Goal: Task Accomplishment & Management: Manage account settings

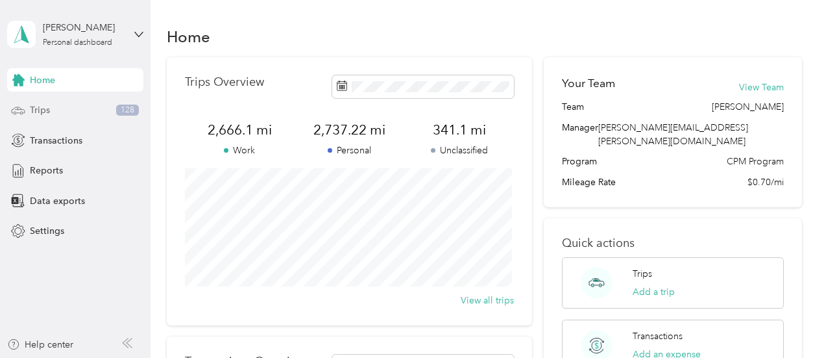
click at [45, 110] on span "Trips" at bounding box center [40, 110] width 20 height 14
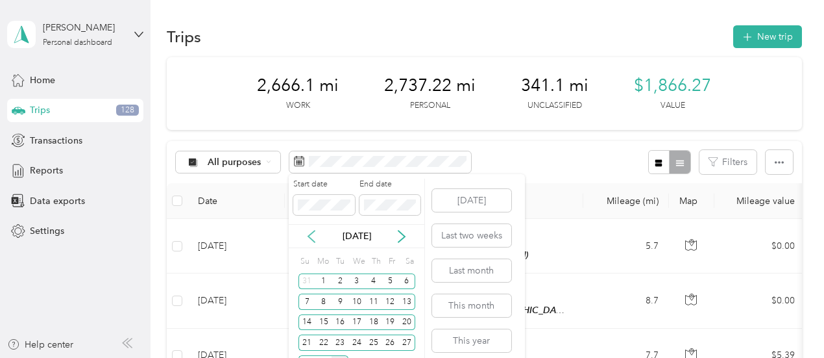
click at [311, 234] on icon at bounding box center [311, 236] width 6 height 12
click at [388, 280] on div "1" at bounding box center [390, 281] width 17 height 16
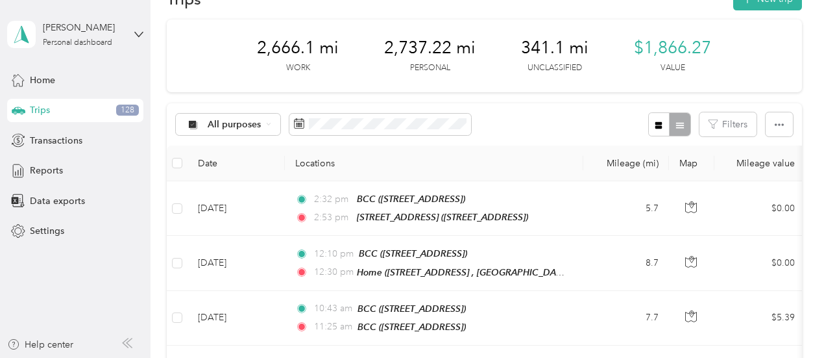
scroll to position [36, 0]
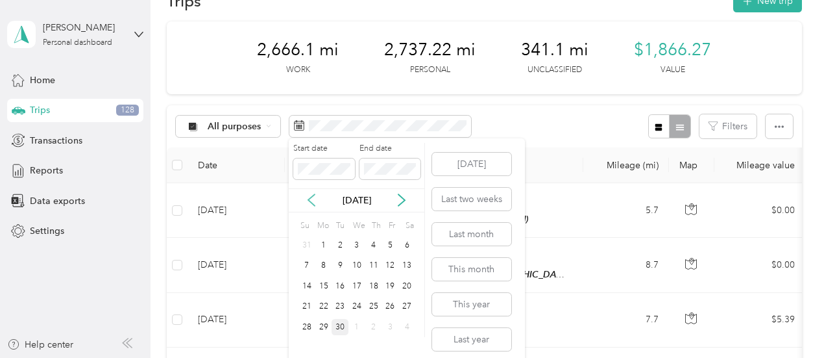
click at [309, 199] on icon at bounding box center [311, 200] width 6 height 12
click at [390, 243] on div "1" at bounding box center [390, 245] width 17 height 16
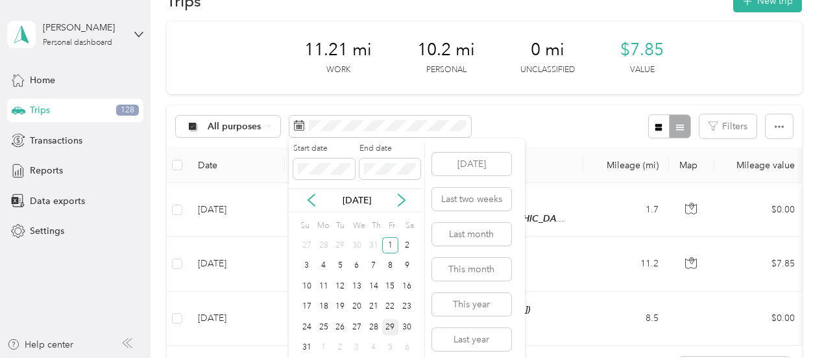
click at [392, 330] on div "29" at bounding box center [390, 327] width 17 height 16
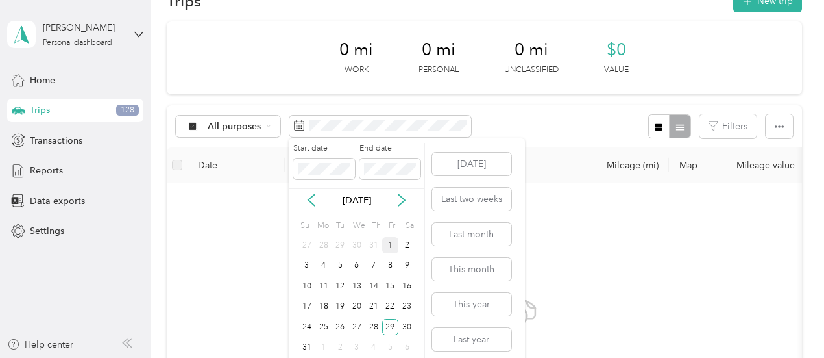
click at [389, 243] on div "1" at bounding box center [390, 245] width 17 height 16
click at [409, 327] on div "30" at bounding box center [406, 327] width 17 height 16
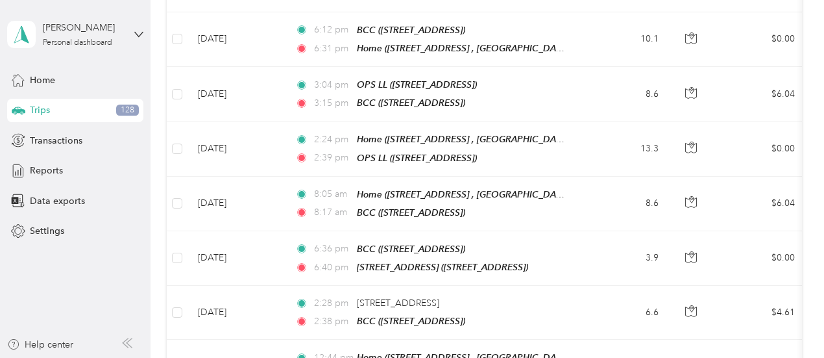
scroll to position [1424, 0]
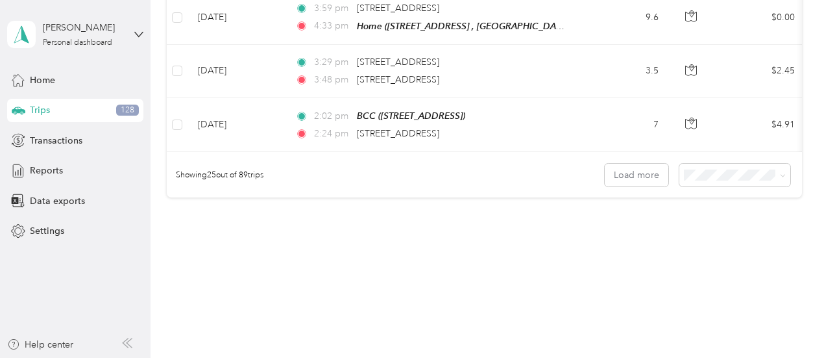
click at [702, 224] on div "100 per load" at bounding box center [731, 225] width 93 height 14
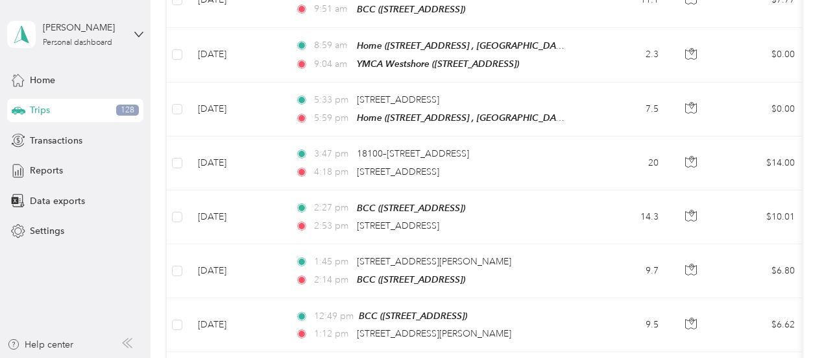
scroll to position [4826, 0]
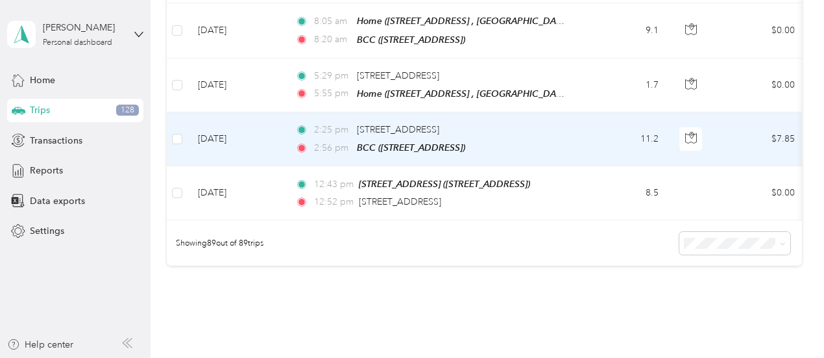
click at [727, 112] on td "$7.85" at bounding box center [759, 139] width 91 height 54
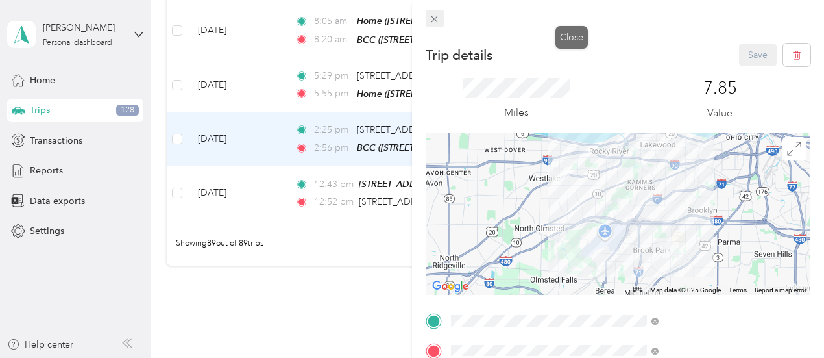
click at [438, 19] on icon at bounding box center [435, 19] width 6 height 6
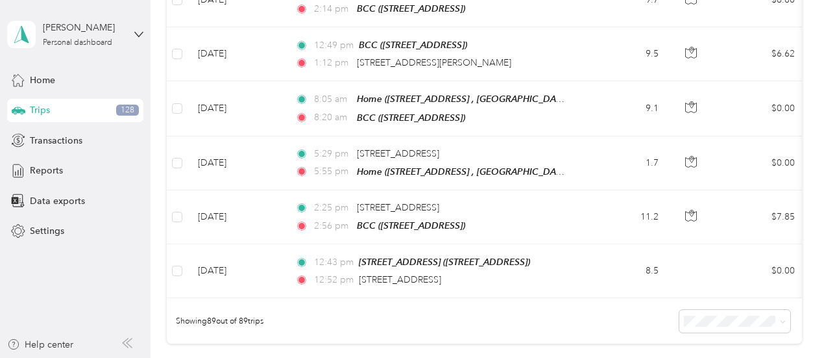
scroll to position [4722, 0]
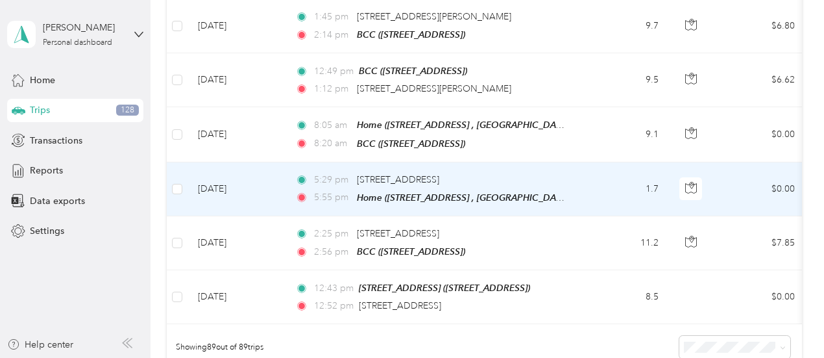
click at [571, 162] on td "5:29 pm 25093 Center Ridge Rd, Westlake, OH, United States 5:55 pm Home (24374 …" at bounding box center [434, 189] width 298 height 54
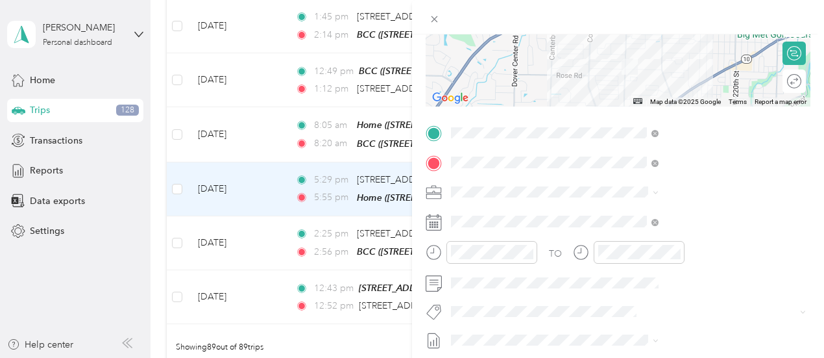
scroll to position [191, 0]
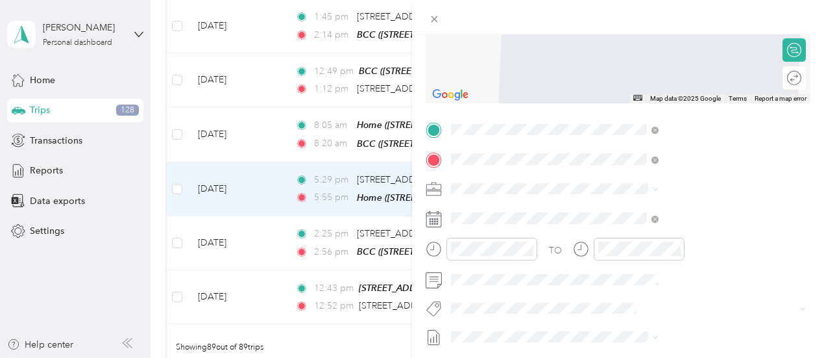
click at [695, 201] on span "[STREET_ADDRESS]" at bounding box center [654, 194] width 82 height 11
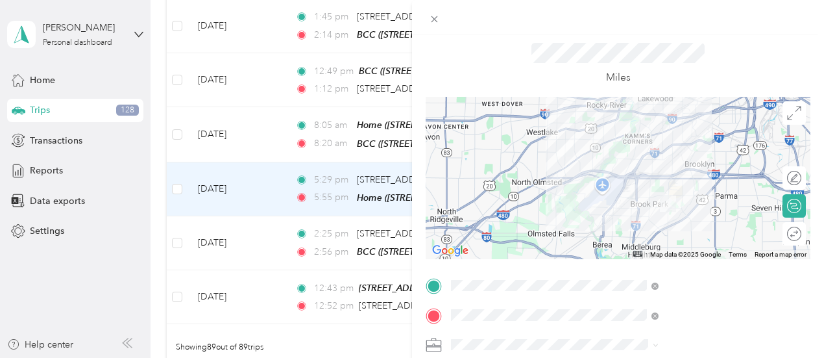
scroll to position [0, 0]
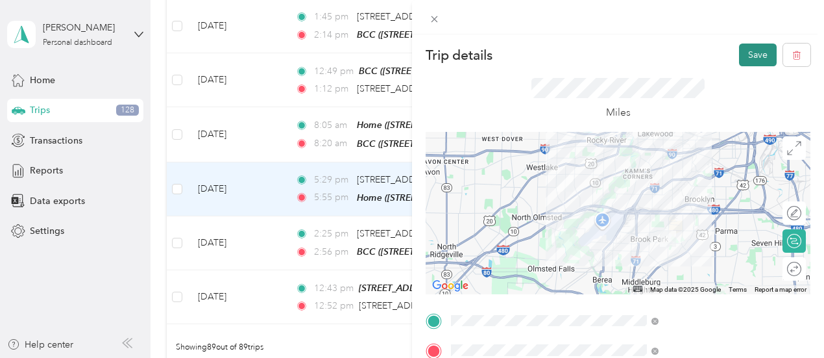
click at [753, 52] on button "Save" at bounding box center [758, 54] width 38 height 23
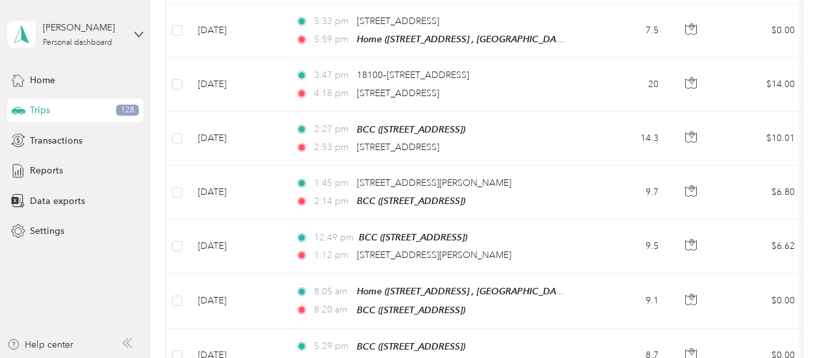
scroll to position [4502, 0]
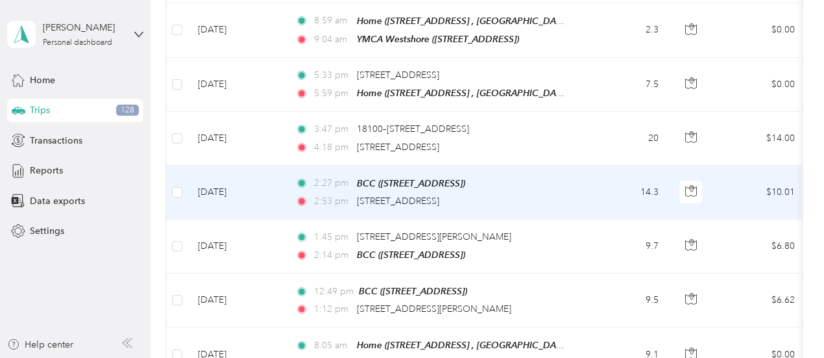
click at [598, 165] on td "14.3" at bounding box center [626, 192] width 86 height 54
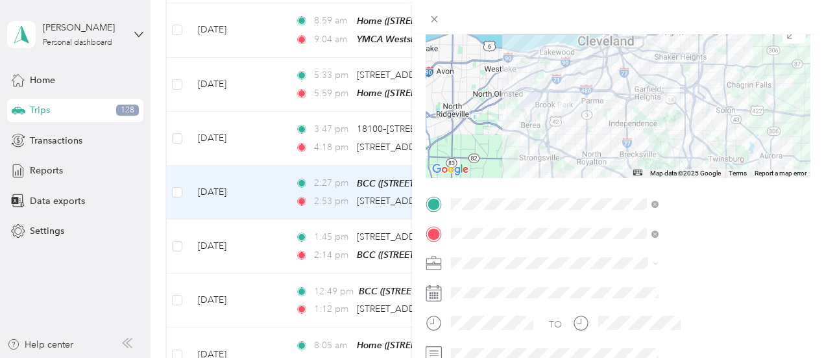
scroll to position [113, 0]
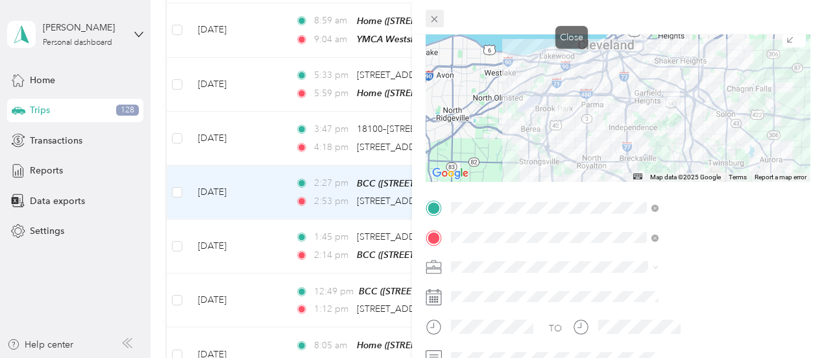
click at [440, 23] on icon at bounding box center [434, 19] width 11 height 11
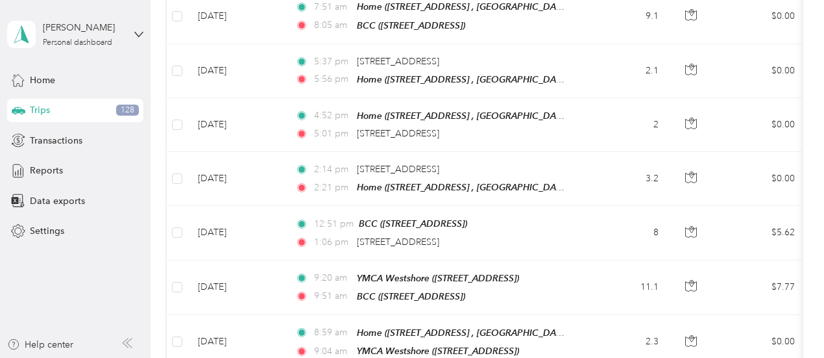
scroll to position [4165, 0]
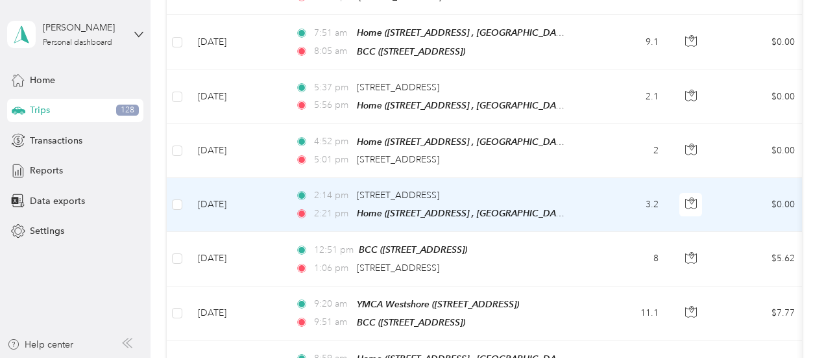
click at [575, 178] on td "2:14 pm 20110 Lorain Rd, Fairview Park, OH 2:21 pm Home (24374 Maple Ridge Rd, …" at bounding box center [434, 205] width 298 height 54
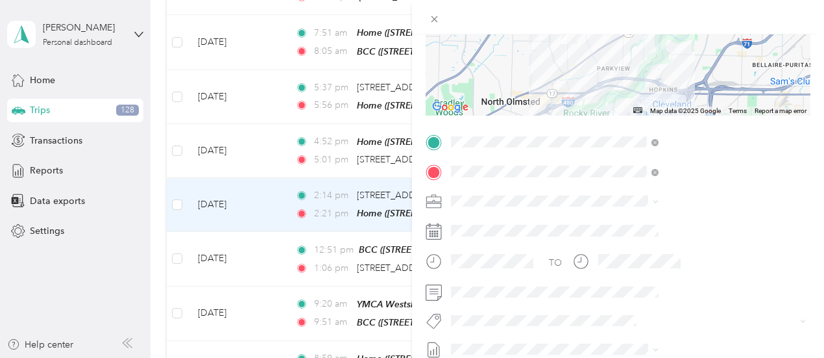
scroll to position [199, 0]
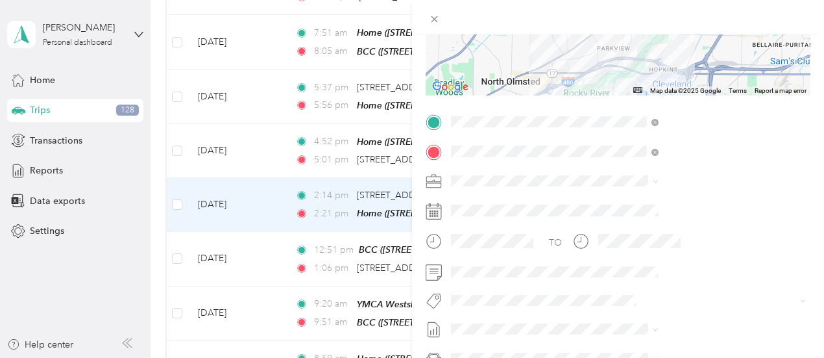
click at [400, 59] on div "Trip details Save This trip cannot be edited because it is either under review,…" at bounding box center [412, 179] width 824 height 358
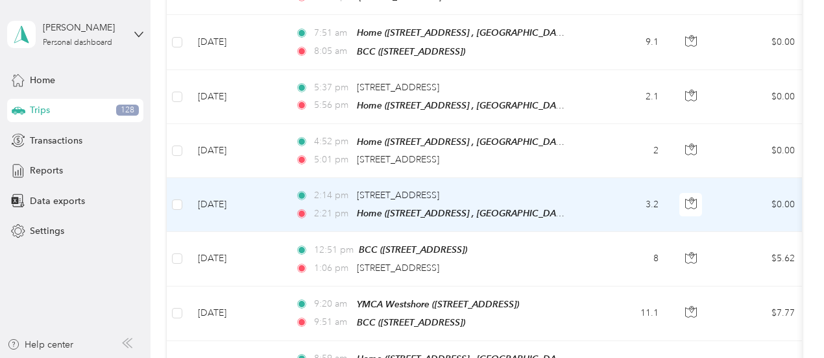
click at [400, 357] on div "Trip details Save This trip cannot be edited because it is either under review,…" at bounding box center [409, 358] width 818 height 0
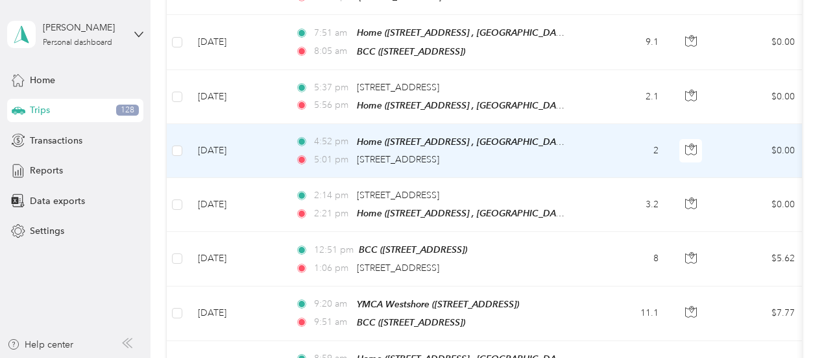
click at [600, 124] on td "2" at bounding box center [626, 151] width 86 height 54
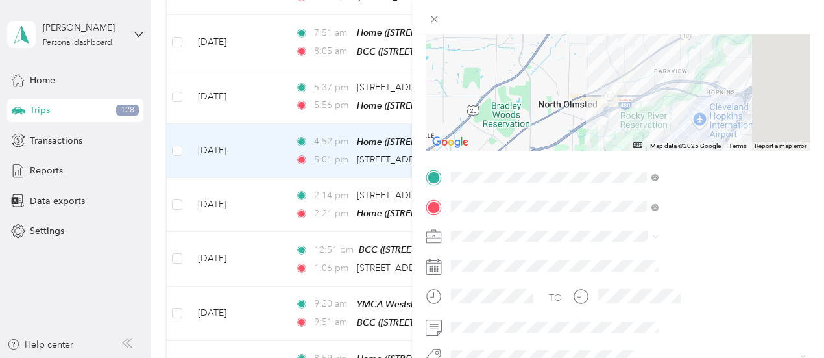
scroll to position [144, 0]
click at [504, 12] on div "Trip details Save This trip cannot be edited because it is either under review,…" at bounding box center [412, 179] width 824 height 358
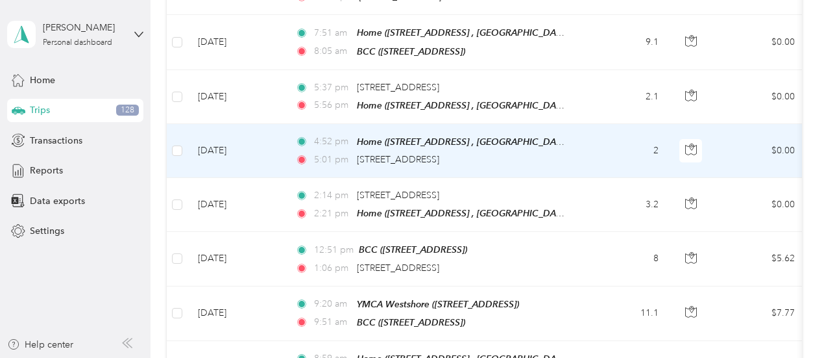
click at [504, 357] on div "Trip details Save This trip cannot be edited because it is either under review,…" at bounding box center [409, 358] width 818 height 0
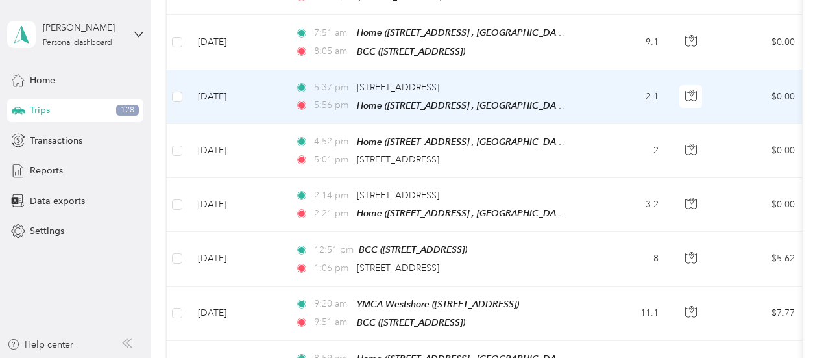
click at [504, 80] on div "5:37 pm 25151 Brookpark Rd, Great Northern, North Olmsted, OH 5:56 pm Home (243…" at bounding box center [431, 96] width 273 height 32
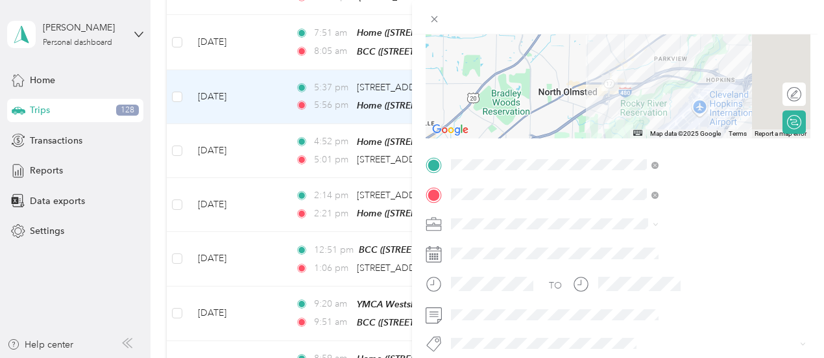
scroll to position [158, 0]
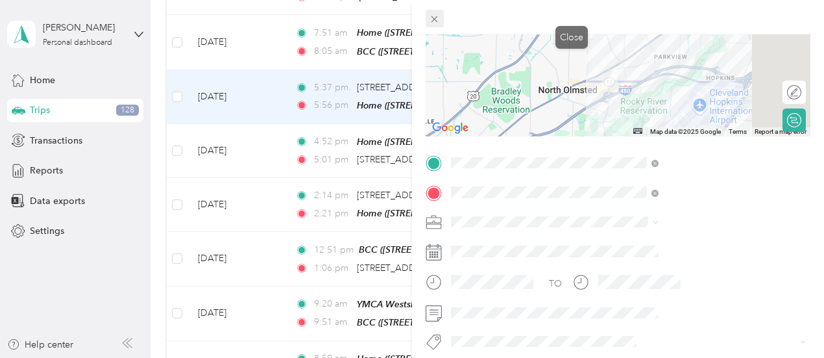
click at [440, 18] on icon at bounding box center [434, 19] width 11 height 11
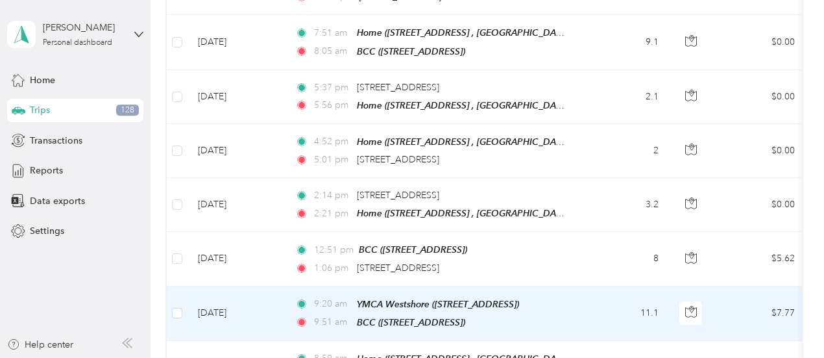
click at [635, 286] on td "11.1" at bounding box center [626, 313] width 86 height 55
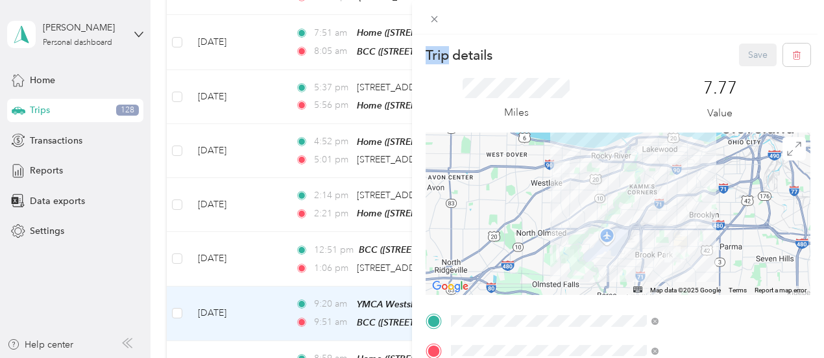
click at [517, 357] on div "Trip details Save This trip cannot be edited because it is either under review,…" at bounding box center [409, 358] width 818 height 0
click at [517, 352] on div "Trip details Save This trip cannot be edited because it is either under review,…" at bounding box center [412, 179] width 824 height 358
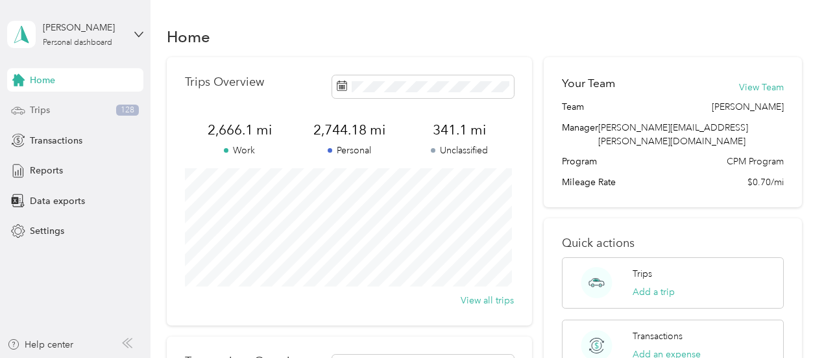
click at [42, 105] on span "Trips" at bounding box center [40, 110] width 20 height 14
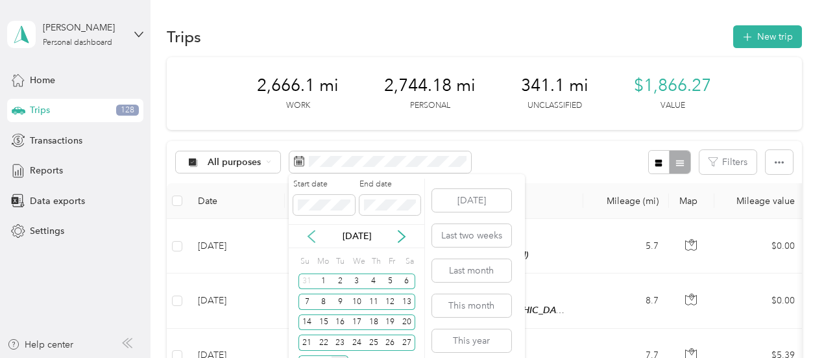
click at [308, 234] on icon at bounding box center [311, 236] width 13 height 13
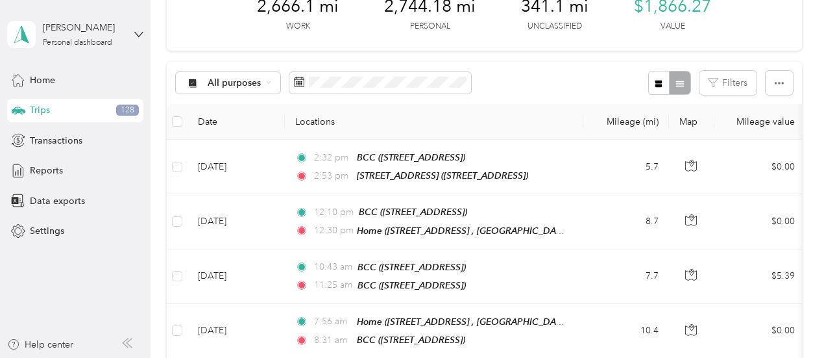
scroll to position [84, 0]
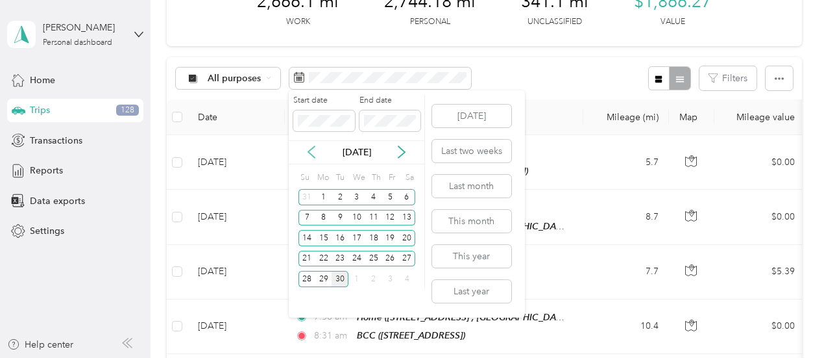
click at [308, 150] on icon at bounding box center [311, 151] width 13 height 13
click at [391, 191] on div "1" at bounding box center [390, 197] width 17 height 16
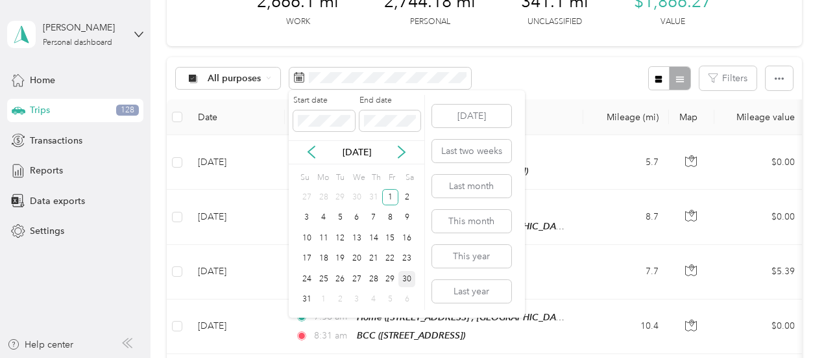
click at [409, 280] on div "30" at bounding box center [406, 279] width 17 height 16
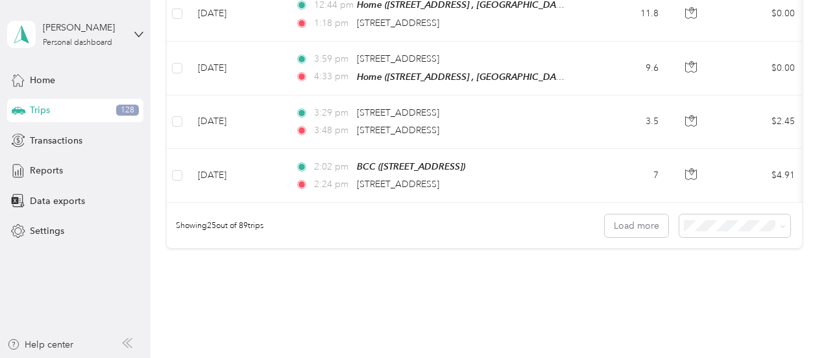
scroll to position [1424, 0]
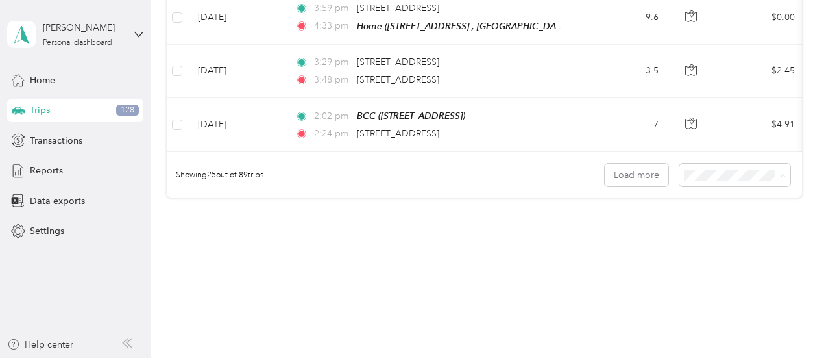
click at [705, 229] on body "[PERSON_NAME] Personal dashboard Home Trips 128 Transactions Reports Data expor…" at bounding box center [409, 179] width 818 height 358
click at [701, 221] on span "100 per load" at bounding box center [711, 218] width 53 height 11
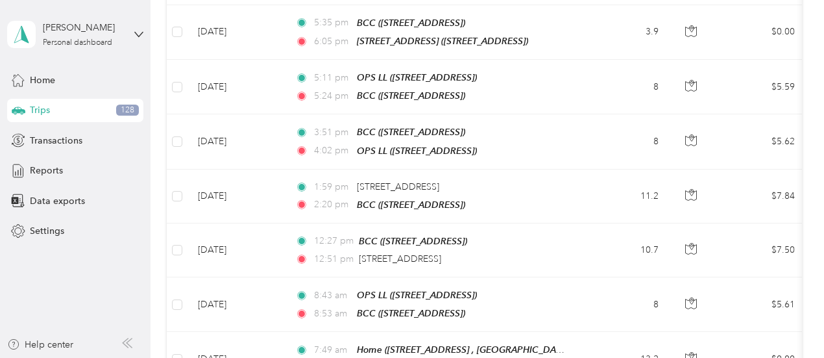
scroll to position [3623, 0]
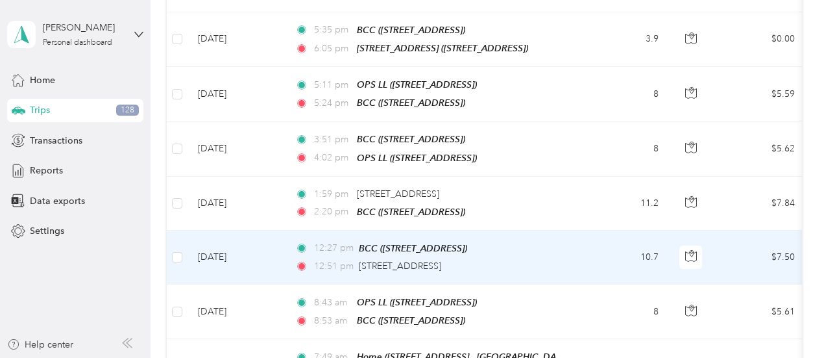
click at [592, 230] on td "10.7" at bounding box center [626, 257] width 86 height 54
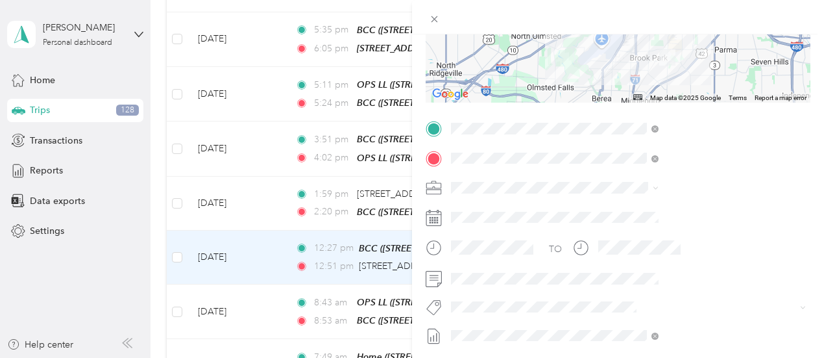
scroll to position [198, 0]
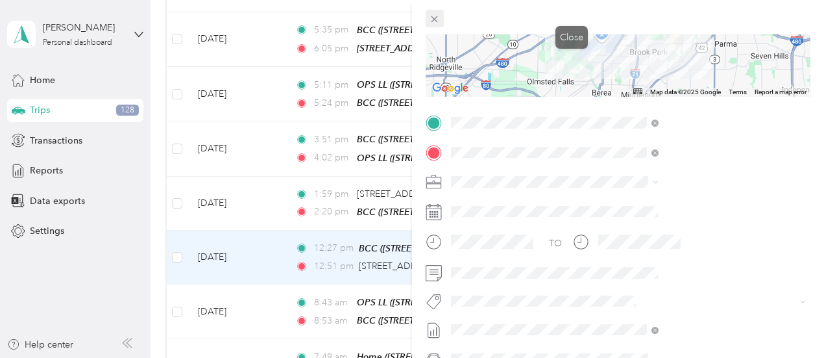
click at [440, 21] on icon at bounding box center [434, 19] width 11 height 11
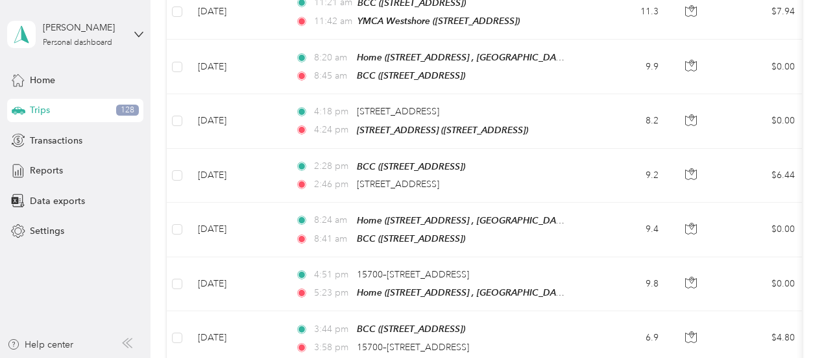
scroll to position [1910, 0]
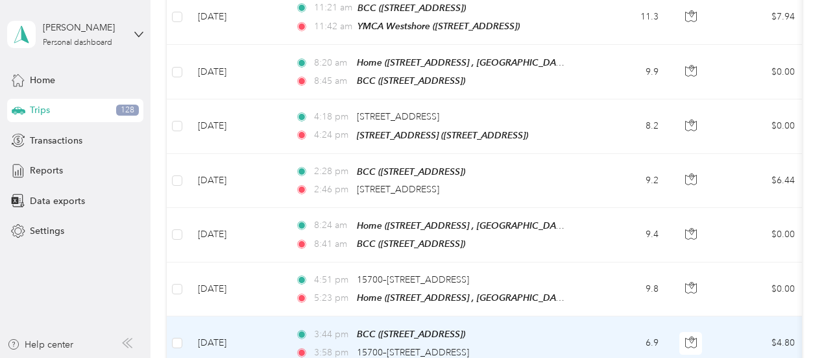
click at [602, 316] on td "6.9" at bounding box center [626, 343] width 86 height 54
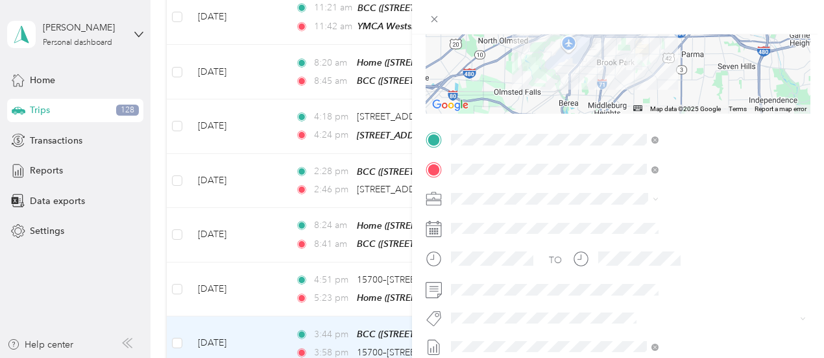
scroll to position [183, 0]
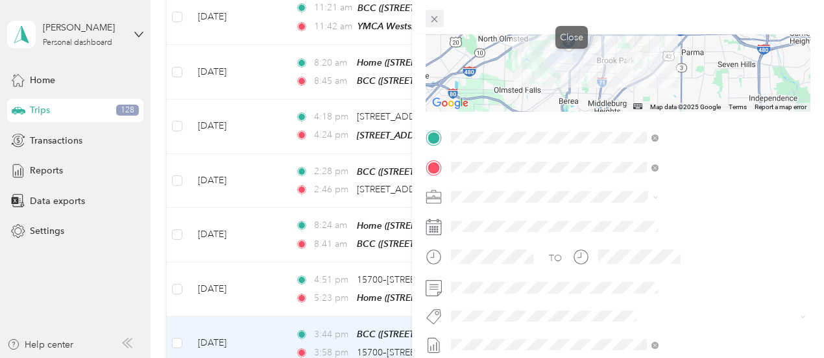
click at [440, 19] on icon at bounding box center [434, 19] width 11 height 11
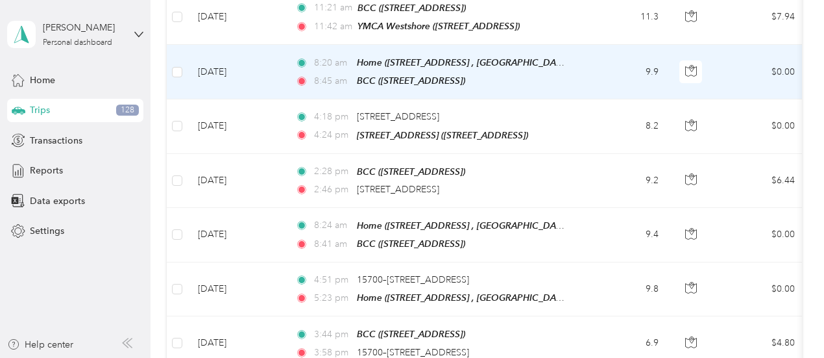
click at [570, 45] on td "8:20 am Home (24374 Maple Ridge Rd, North Olmsted, OH, United States , North Ol…" at bounding box center [434, 72] width 298 height 55
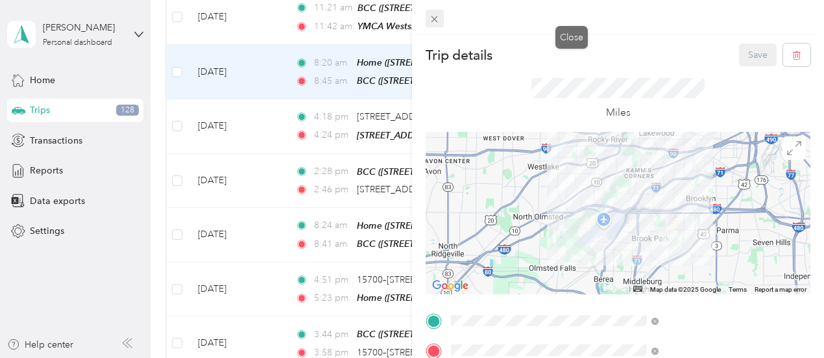
click at [440, 18] on icon at bounding box center [434, 19] width 11 height 11
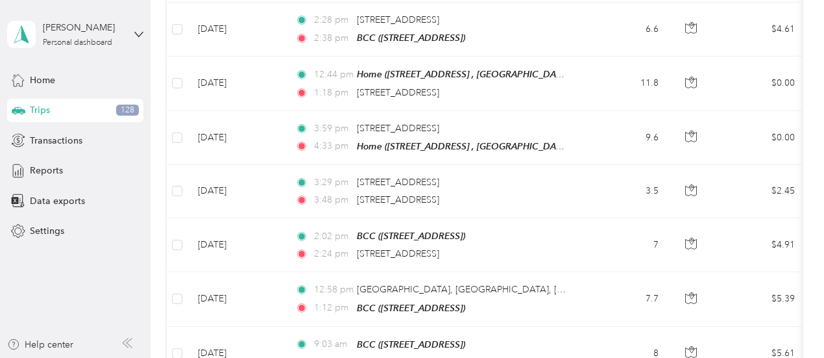
scroll to position [1296, 0]
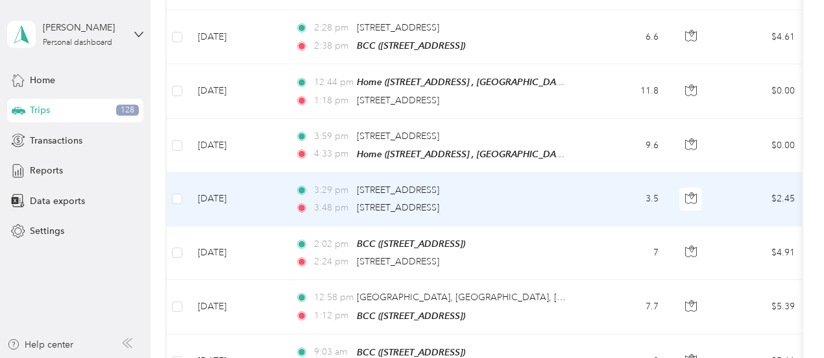
click at [592, 173] on td "3.5" at bounding box center [626, 199] width 86 height 53
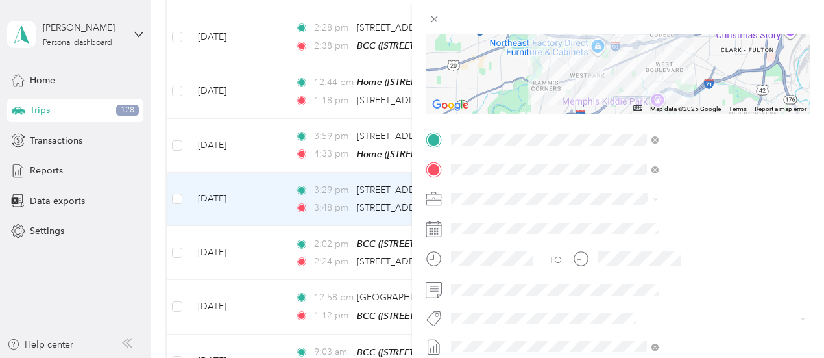
scroll to position [189, 0]
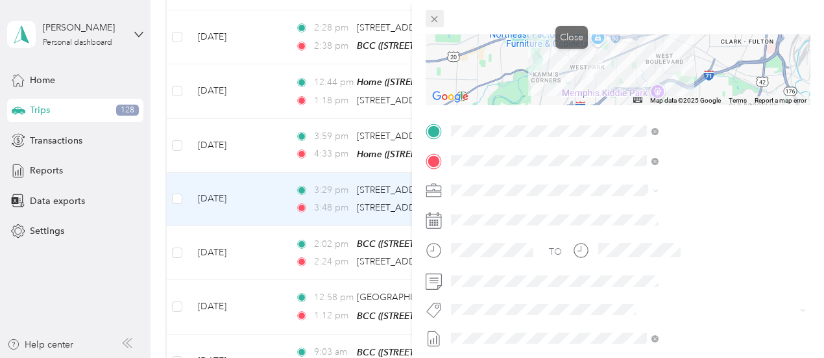
click at [438, 18] on icon at bounding box center [435, 19] width 6 height 6
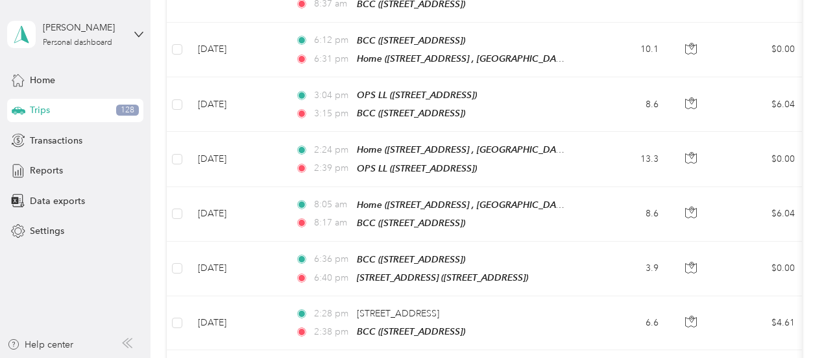
scroll to position [984, 0]
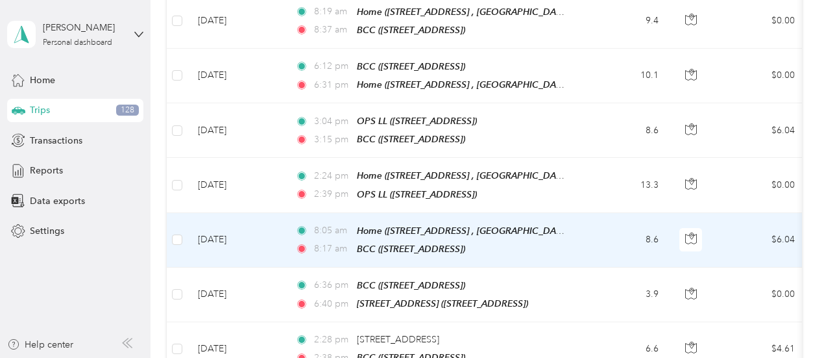
click at [603, 213] on td "8.6" at bounding box center [626, 240] width 86 height 55
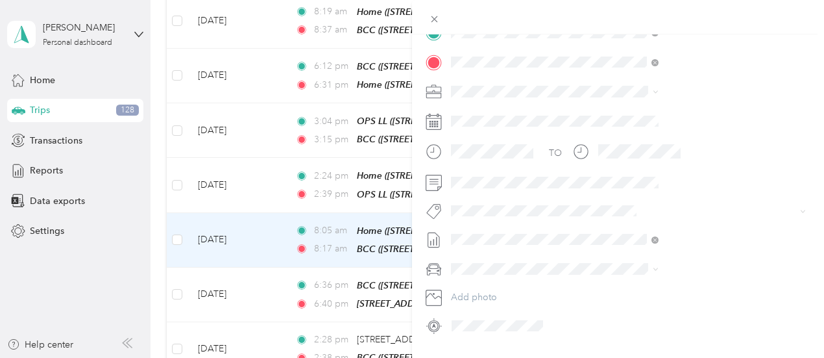
scroll to position [297, 0]
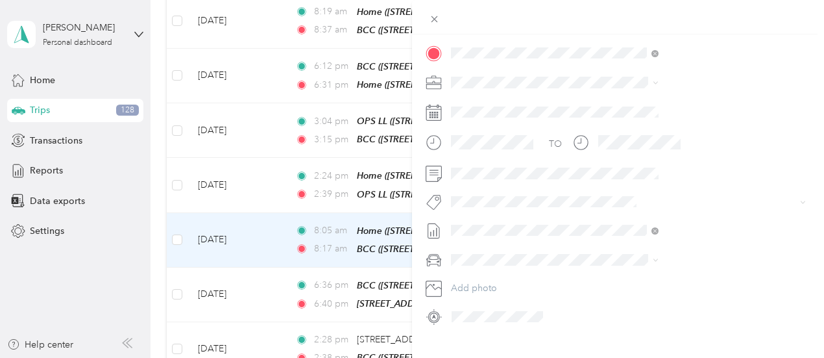
click at [437, 53] on div "Trip details Save This trip cannot be edited because it is either under review,…" at bounding box center [412, 179] width 824 height 358
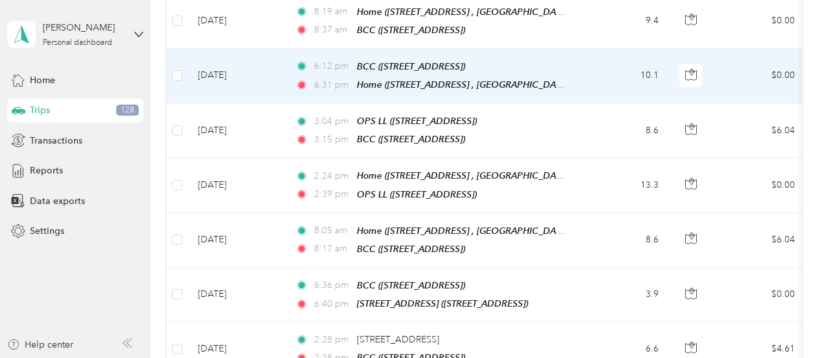
click at [591, 55] on td "10.1" at bounding box center [626, 76] width 86 height 55
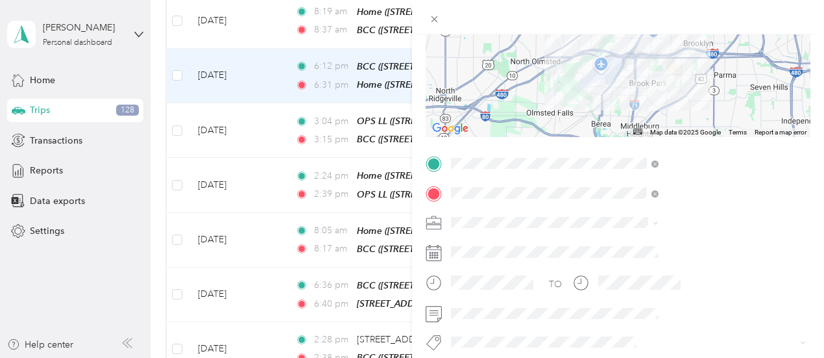
scroll to position [155, 0]
click at [507, 228] on div "Trip details Save This trip cannot be edited because it is either under review,…" at bounding box center [412, 179] width 824 height 358
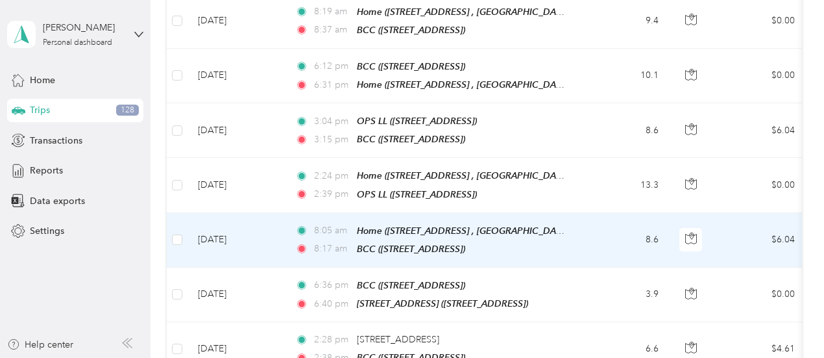
click at [587, 213] on td "8.6" at bounding box center [626, 240] width 86 height 55
click at [587, 357] on div at bounding box center [409, 358] width 818 height 0
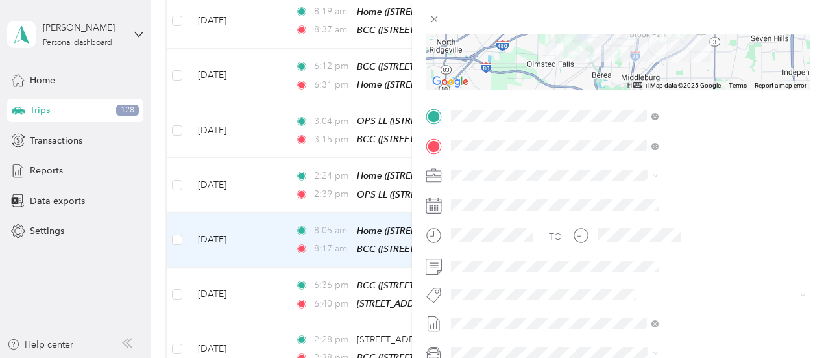
scroll to position [208, 0]
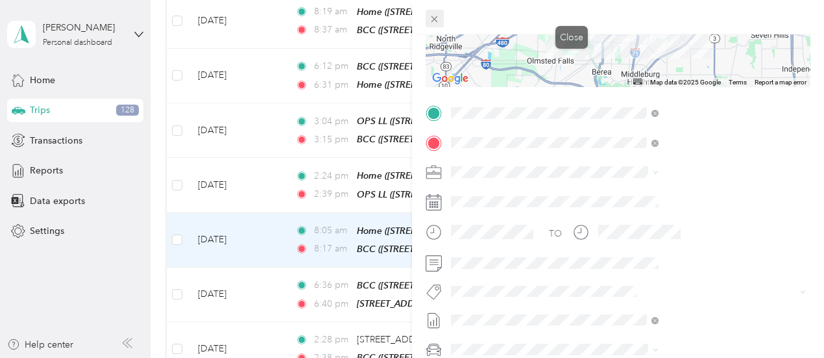
click at [440, 15] on icon at bounding box center [434, 19] width 11 height 11
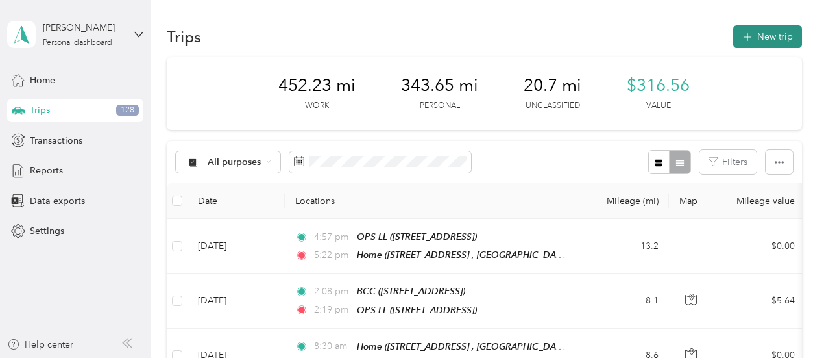
click at [762, 34] on button "New trip" at bounding box center [767, 36] width 69 height 23
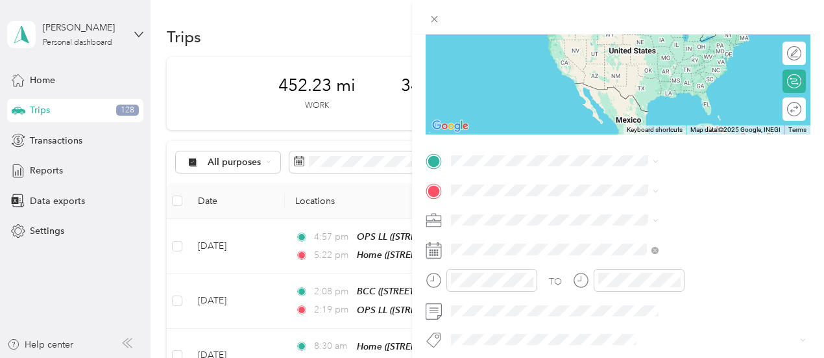
scroll to position [167, 0]
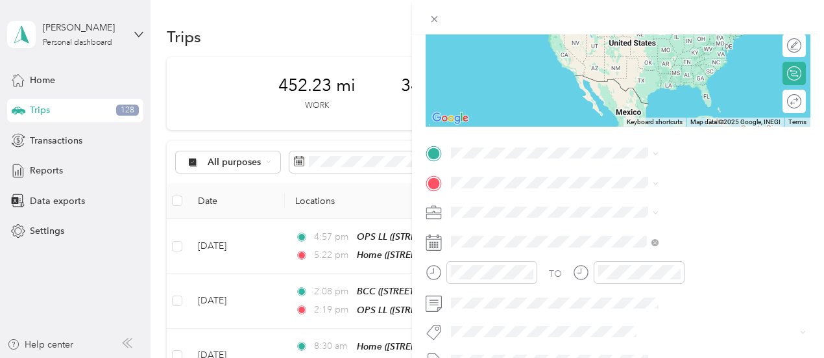
click at [631, 207] on div "BCC 6149 W 130th St, Cleveland, OH, United States , 44130, Parma, OH, United St…" at bounding box center [654, 207] width 82 height 27
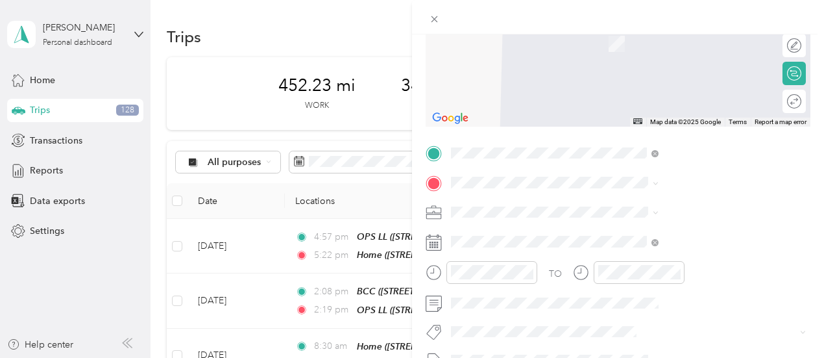
click at [627, 119] on span "24374 Maple Ridge Rd, North Olmsted, OH, United States , 44070, North Olmsted, …" at bounding box center [661, 97] width 96 height 52
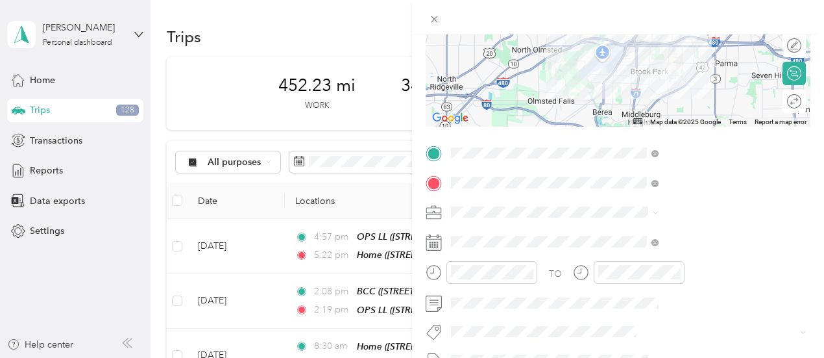
click at [609, 256] on div "Personal" at bounding box center [692, 257] width 199 height 14
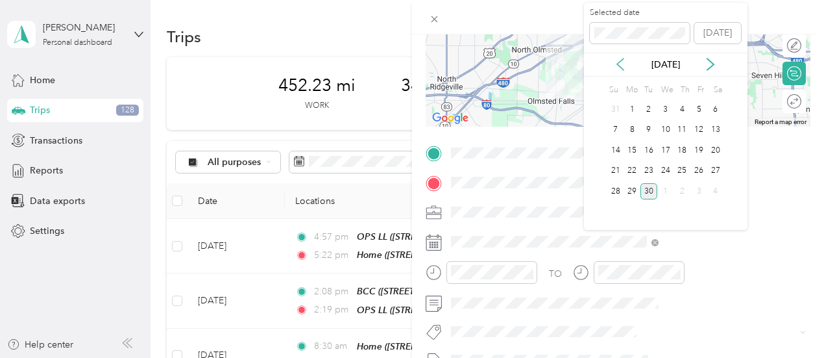
click at [618, 62] on icon at bounding box center [620, 64] width 6 height 12
click at [635, 191] on div "25" at bounding box center [632, 191] width 17 height 16
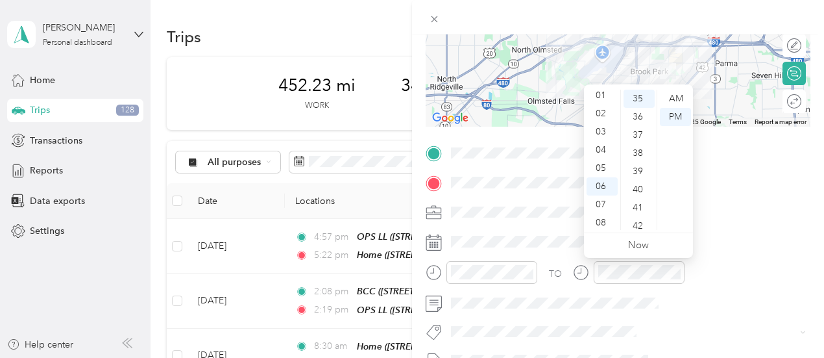
scroll to position [0, 0]
click at [603, 97] on div "12" at bounding box center [602, 99] width 31 height 18
click at [600, 97] on div "12" at bounding box center [602, 99] width 31 height 18
click at [640, 111] on div "10" at bounding box center [639, 112] width 31 height 18
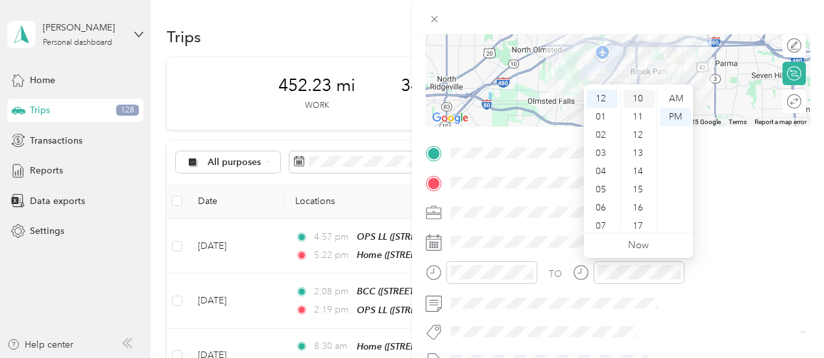
scroll to position [182, 0]
click at [677, 111] on div "PM" at bounding box center [675, 117] width 31 height 18
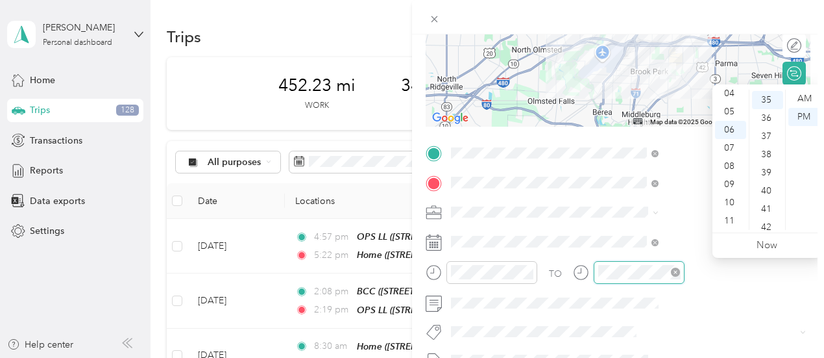
scroll to position [636, 0]
drag, startPoint x: 733, startPoint y: 193, endPoint x: 746, endPoint y: 193, distance: 13.6
click at [746, 193] on ul "12 01 02 03 04 05 06 07 08 09 10 11" at bounding box center [730, 160] width 36 height 140
click at [731, 103] on div "12" at bounding box center [730, 99] width 31 height 18
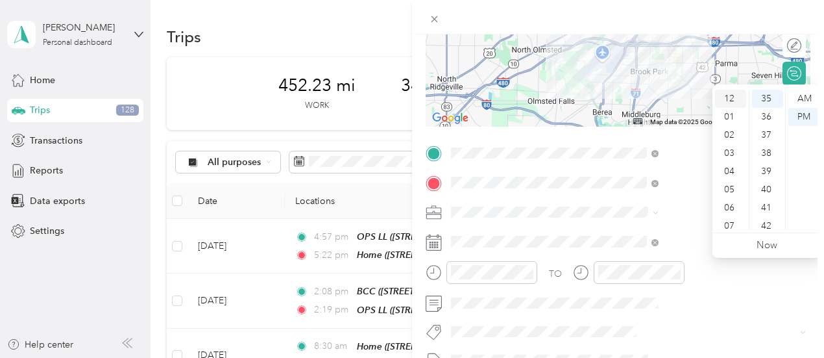
click at [729, 94] on div "12" at bounding box center [730, 99] width 31 height 18
click at [766, 147] on div "23" at bounding box center [767, 144] width 31 height 18
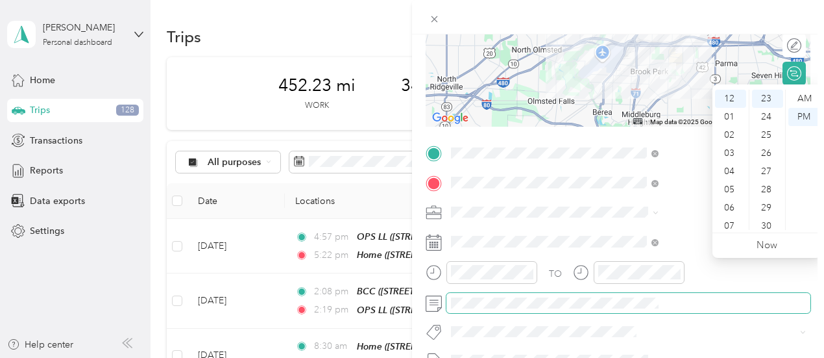
click at [588, 298] on span at bounding box center [628, 303] width 364 height 21
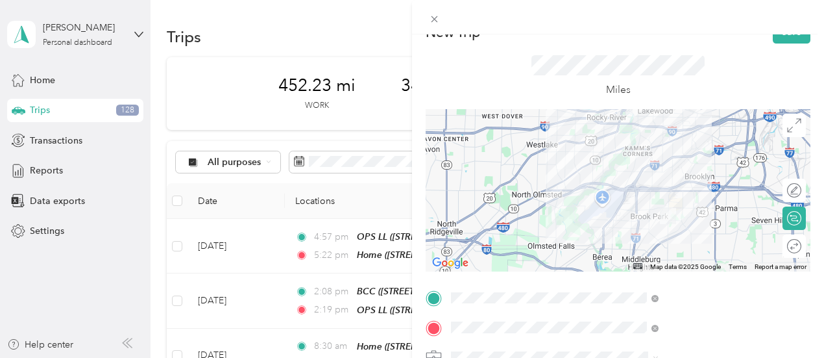
scroll to position [0, 0]
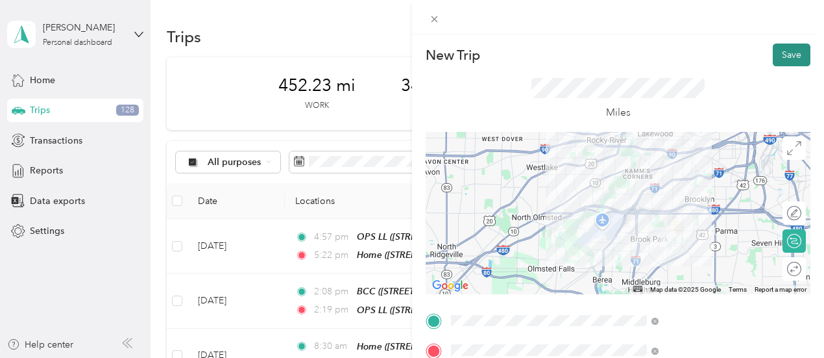
click at [788, 51] on button "Save" at bounding box center [792, 54] width 38 height 23
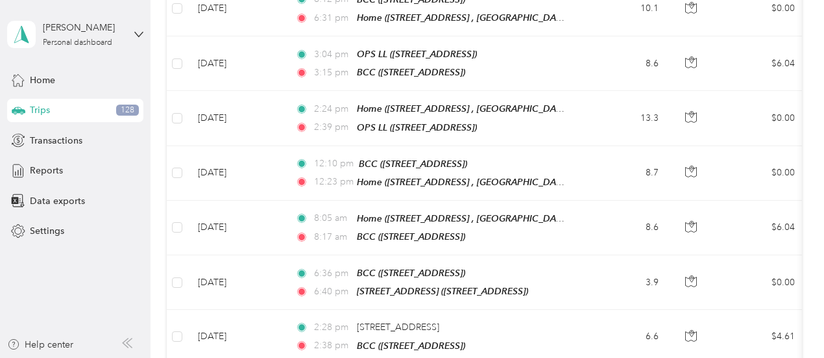
scroll to position [1119, 0]
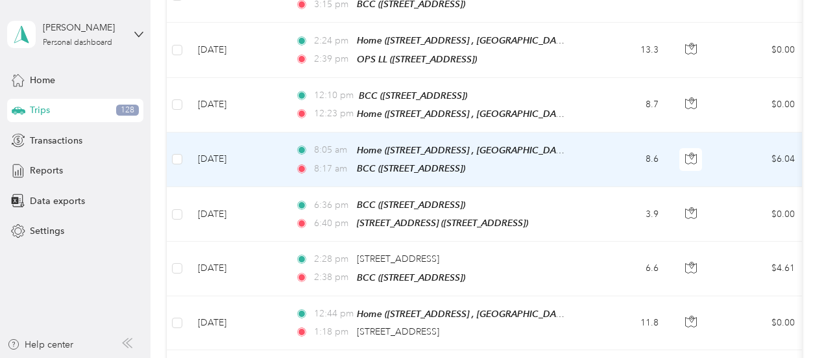
click at [620, 134] on td "8.6" at bounding box center [626, 159] width 86 height 55
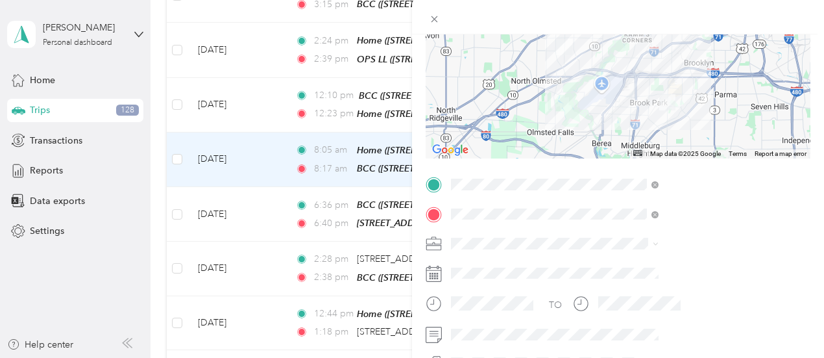
scroll to position [143, 0]
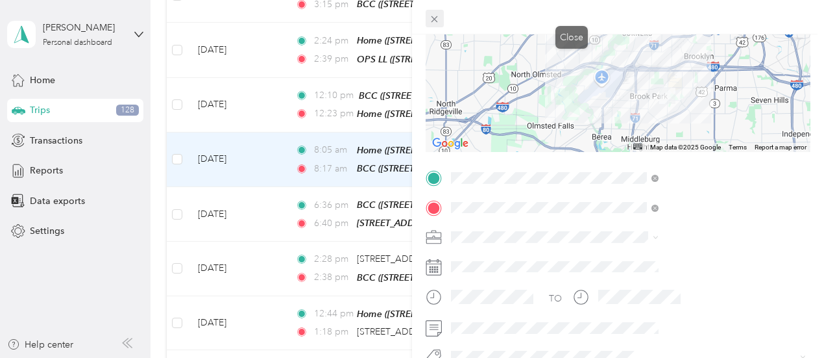
click at [440, 16] on icon at bounding box center [434, 19] width 11 height 11
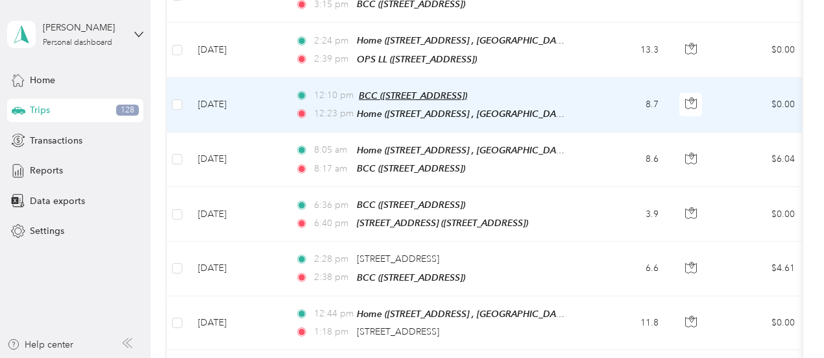
click at [467, 90] on span "BCC ([STREET_ADDRESS])" at bounding box center [413, 95] width 108 height 10
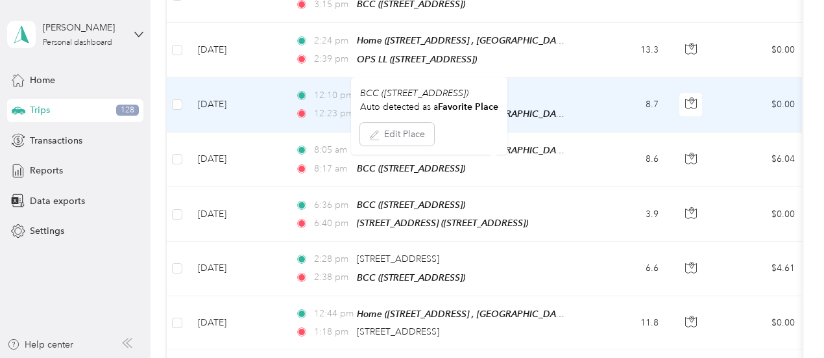
click at [467, 90] on span "BCC ([STREET_ADDRESS])" at bounding box center [413, 95] width 108 height 10
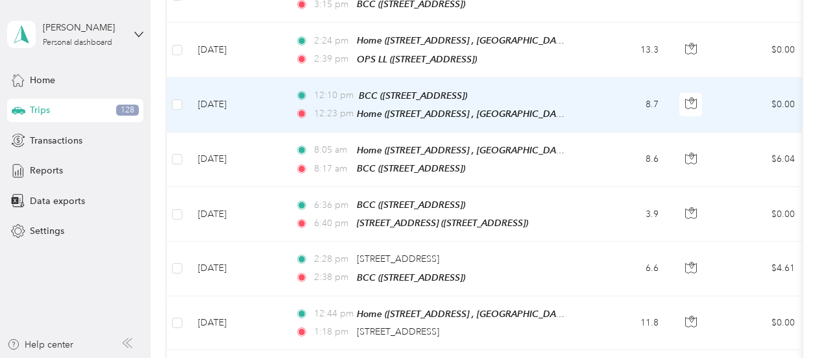
click at [570, 79] on td "12:10 pm BCC (6149 W 130th St, Cleveland, OH, United States , Parma, OH) 12:23 …" at bounding box center [434, 105] width 298 height 55
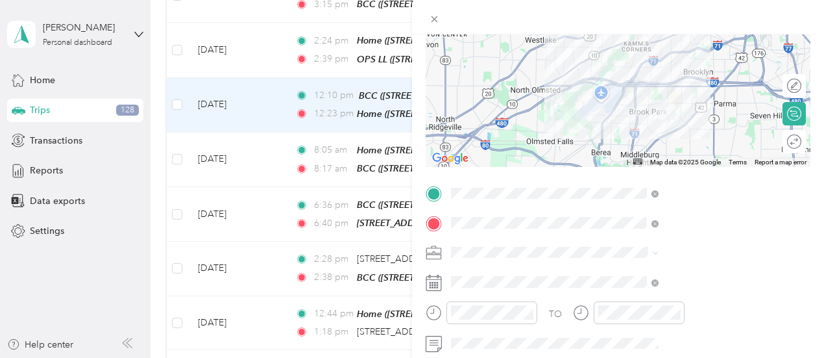
scroll to position [129, 0]
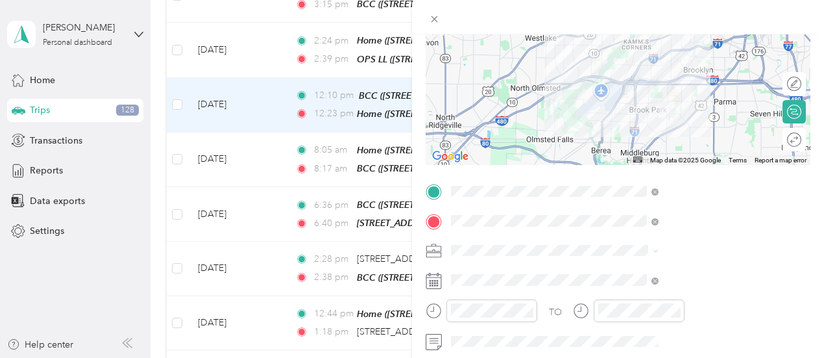
click at [448, 30] on div "Trip details Save This trip cannot be edited because it is either under review,…" at bounding box center [412, 179] width 824 height 358
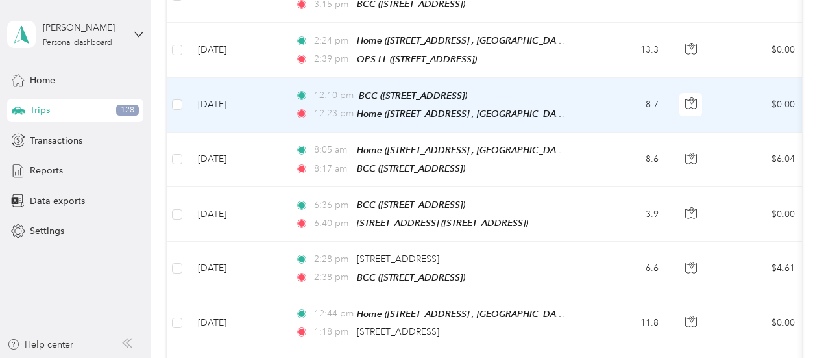
click at [448, 357] on div "Trip details Save This trip cannot be edited because it is either under review,…" at bounding box center [409, 358] width 818 height 0
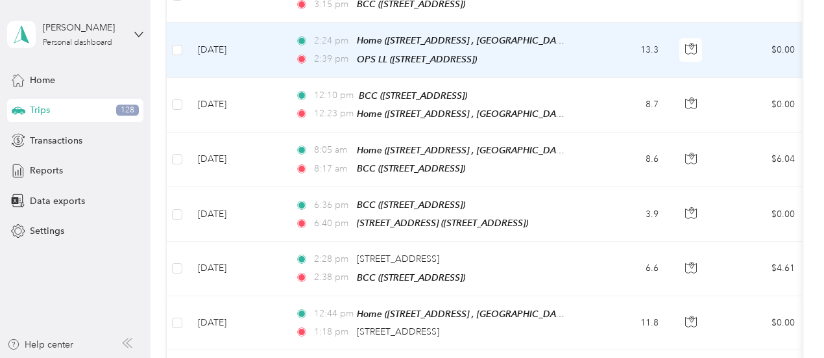
click at [578, 25] on td "2:24 pm Home (24374 Maple Ridge Rd, North Olmsted, OH, United States , North Ol…" at bounding box center [434, 50] width 298 height 55
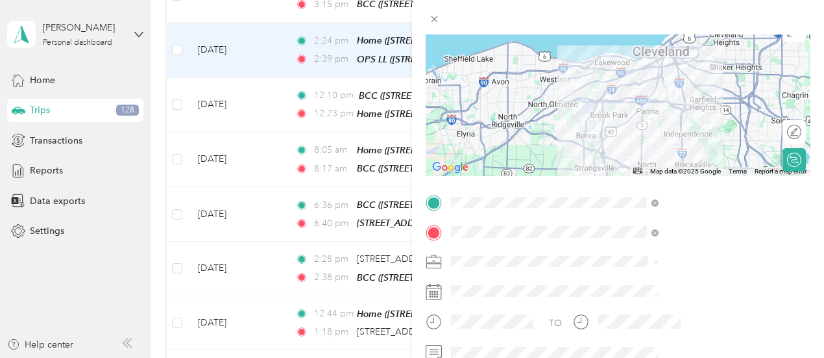
scroll to position [117, 0]
click at [438, 16] on icon at bounding box center [435, 19] width 6 height 6
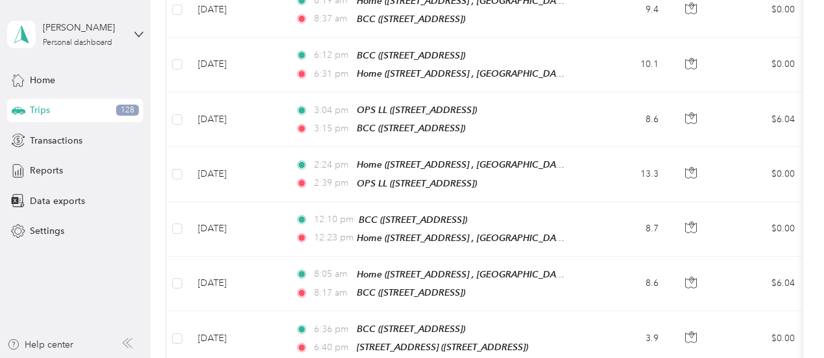
scroll to position [990, 0]
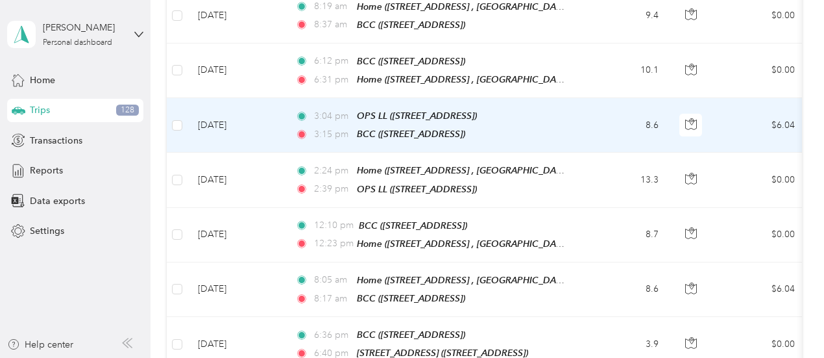
click at [616, 111] on td "8.6" at bounding box center [626, 125] width 86 height 55
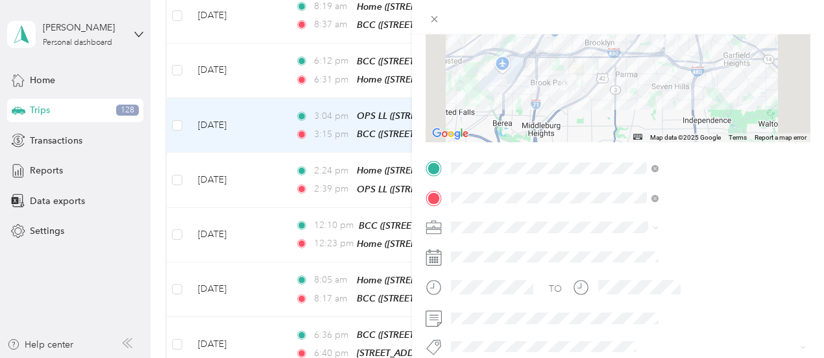
scroll to position [152, 0]
click at [457, 47] on div "Trip details Save This trip cannot be edited because it is either under review,…" at bounding box center [412, 179] width 824 height 358
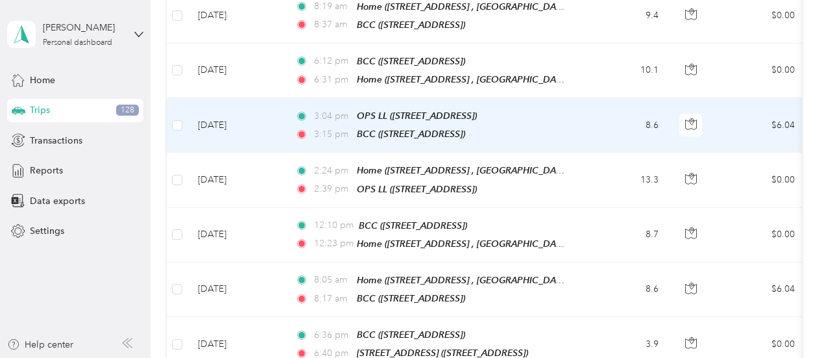
click at [457, 357] on div "Trip details Save This trip cannot be edited because it is either under review,…" at bounding box center [409, 358] width 818 height 0
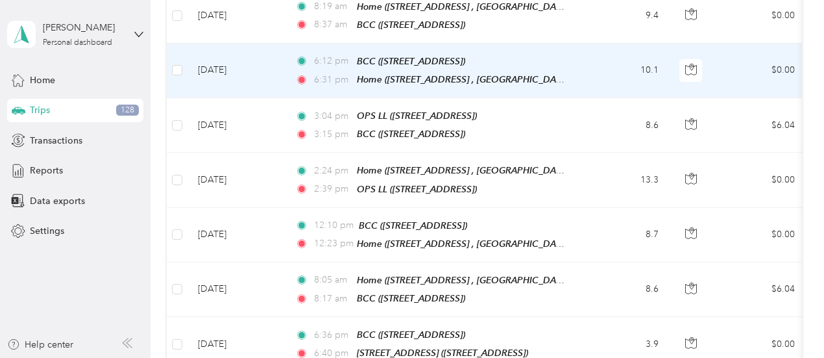
click at [582, 55] on td "6:12 pm BCC (6149 W 130th St, Cleveland, OH, United States , Parma, OH) 6:31 pm…" at bounding box center [434, 70] width 298 height 55
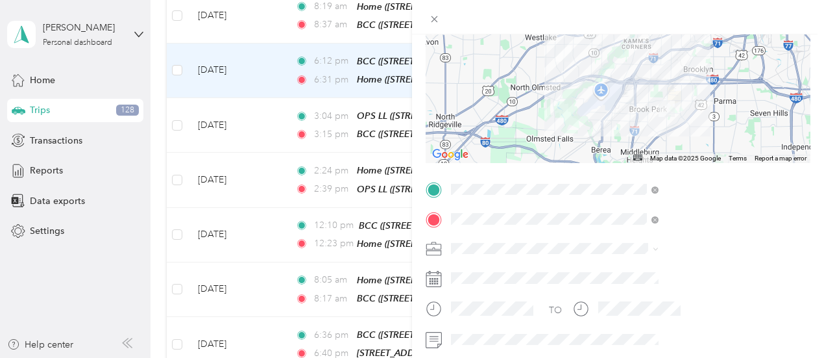
scroll to position [138, 0]
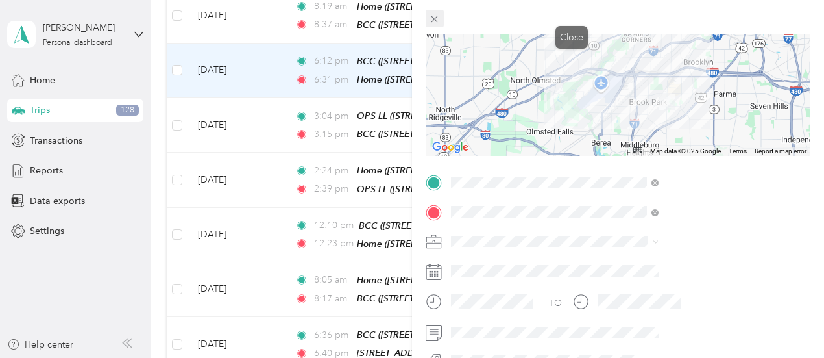
click at [438, 19] on icon at bounding box center [435, 19] width 6 height 6
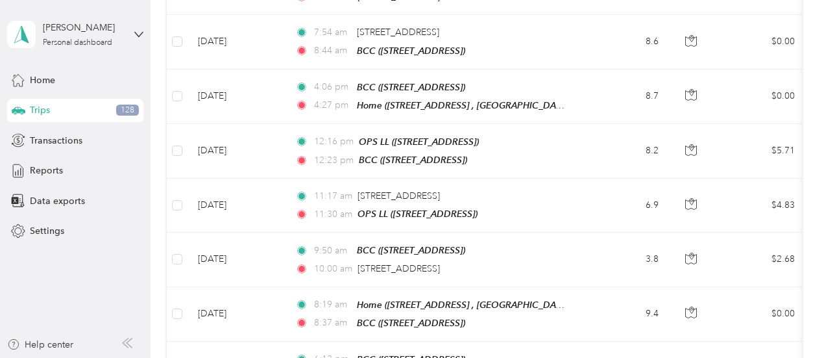
scroll to position [666, 0]
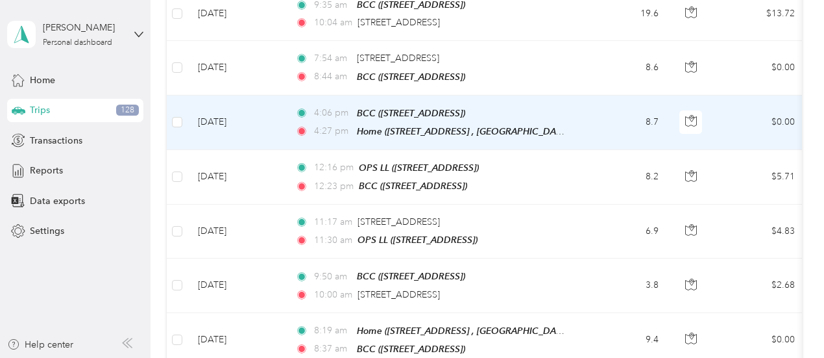
click at [627, 111] on td "8.7" at bounding box center [626, 122] width 86 height 55
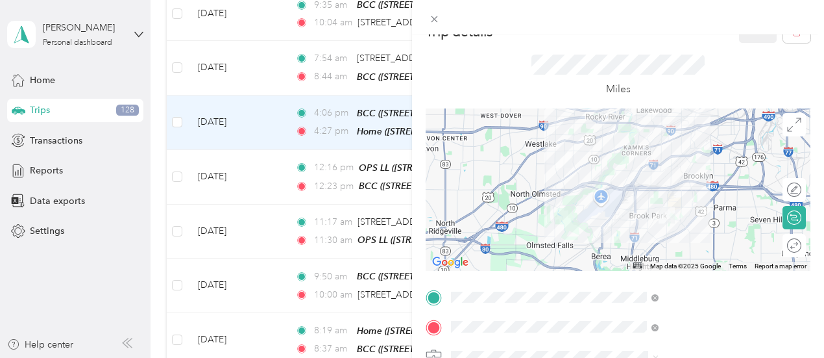
scroll to position [22, 0]
click at [440, 16] on icon at bounding box center [434, 19] width 11 height 11
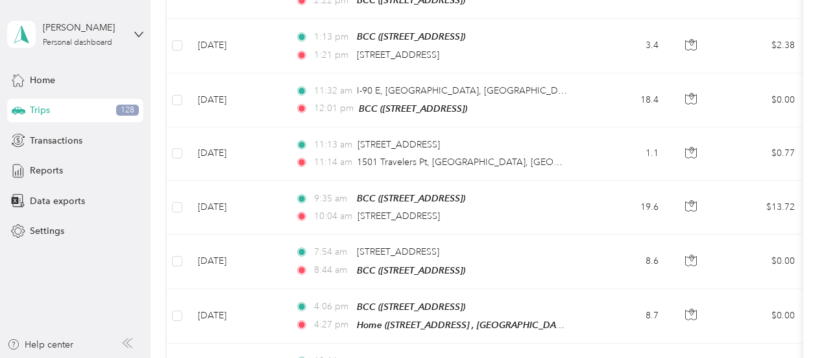
scroll to position [479, 0]
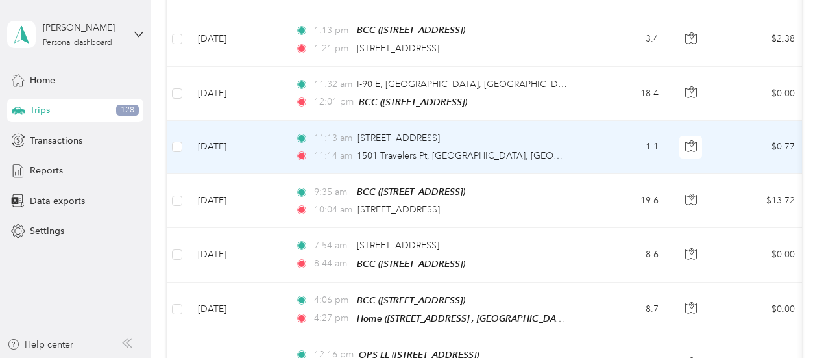
click at [581, 144] on td "11:13 am 37995 Chester Rd, Avon, OH 11:14 am 1501 Travelers Pt, Avon, OH" at bounding box center [434, 147] width 298 height 53
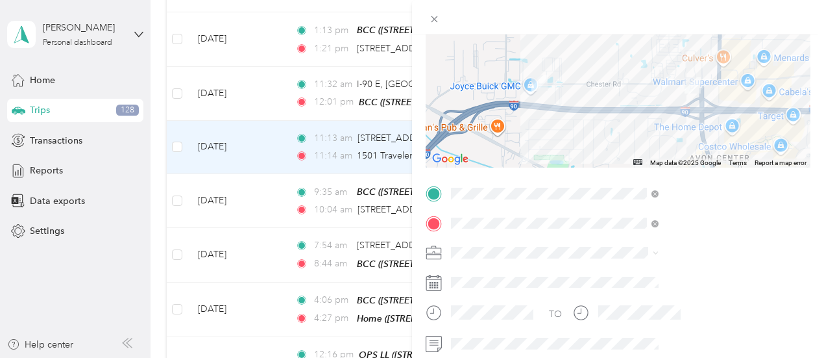
scroll to position [136, 0]
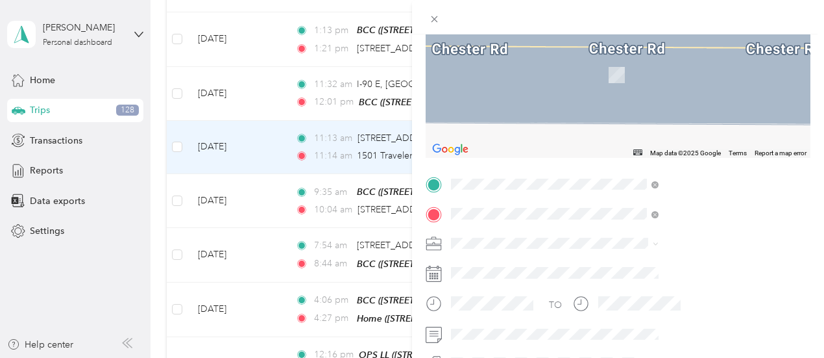
click at [432, 77] on div "Trip details Save This trip cannot be edited because it is either under review,…" at bounding box center [412, 179] width 824 height 358
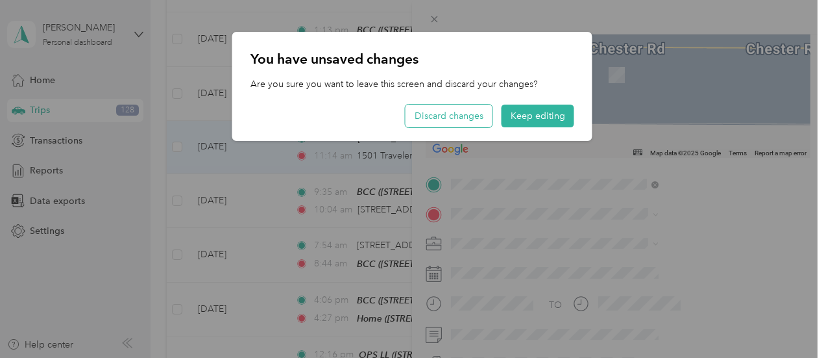
click at [461, 123] on button "Discard changes" at bounding box center [449, 115] width 87 height 23
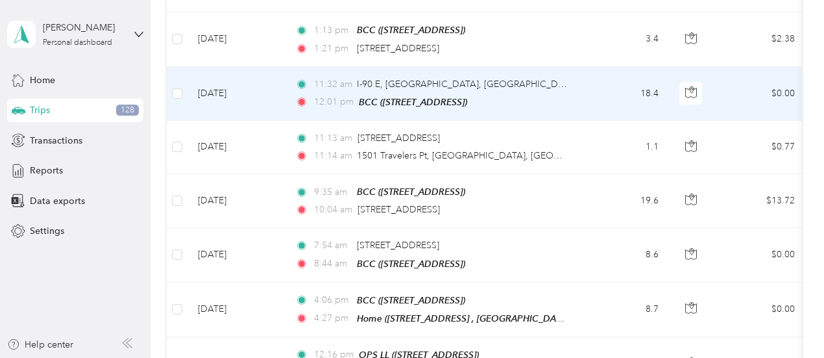
click at [437, 95] on div "BCC ([STREET_ADDRESS])" at bounding box center [413, 102] width 108 height 15
click at [588, 77] on td "18.4" at bounding box center [626, 94] width 86 height 54
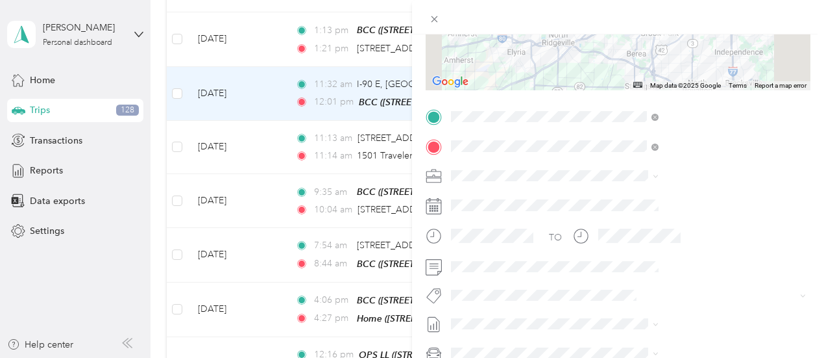
scroll to position [210, 0]
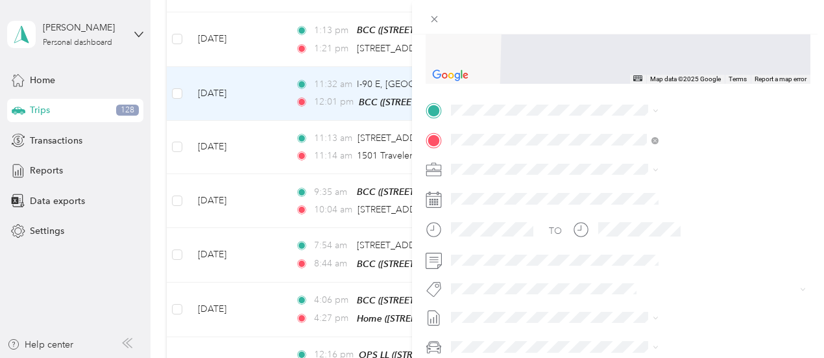
click at [629, 158] on span "37902 Chester Road Avon, Ohio 44011, United States" at bounding box center [702, 154] width 178 height 23
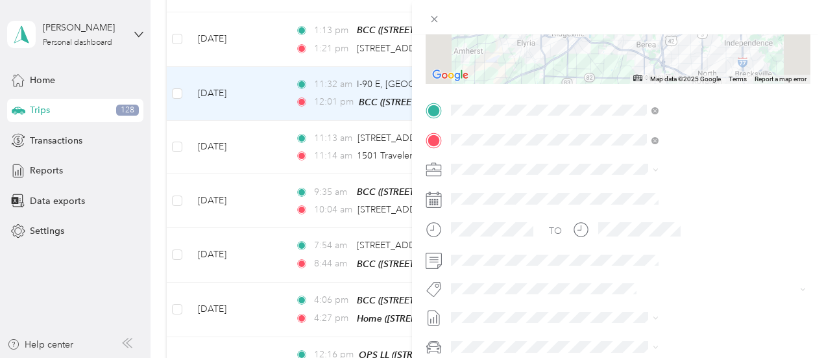
click at [613, 189] on span "Cuyahoga DD" at bounding box center [622, 183] width 59 height 11
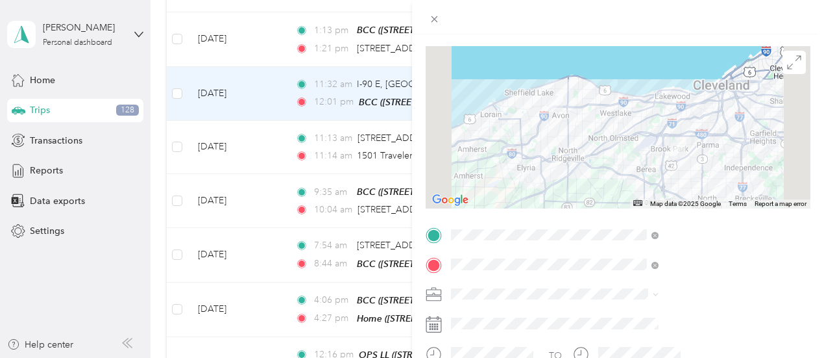
scroll to position [0, 0]
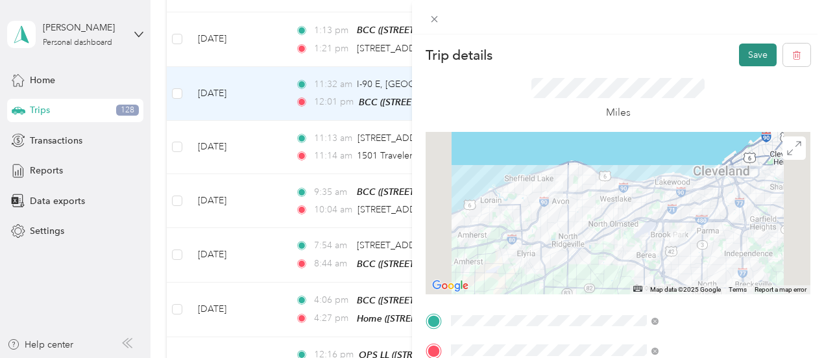
click at [746, 49] on button "Save" at bounding box center [758, 54] width 38 height 23
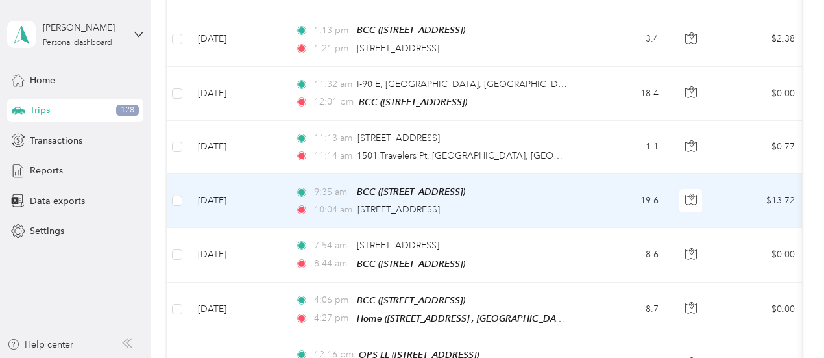
click at [602, 194] on td "19.6" at bounding box center [626, 201] width 86 height 54
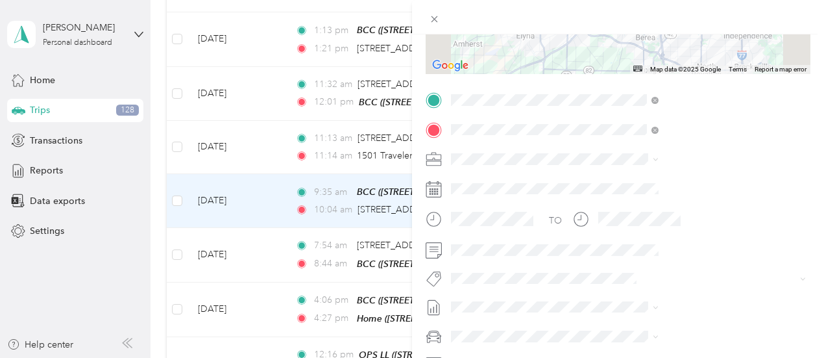
scroll to position [228, 0]
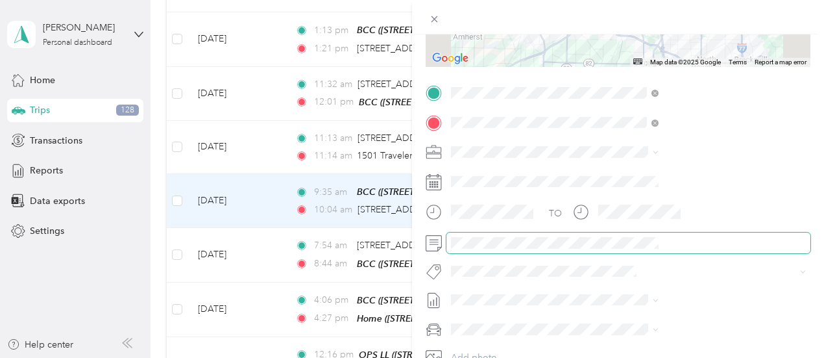
click at [586, 242] on span at bounding box center [628, 242] width 364 height 21
click at [618, 173] on div "Cuyahoga DD" at bounding box center [692, 173] width 199 height 14
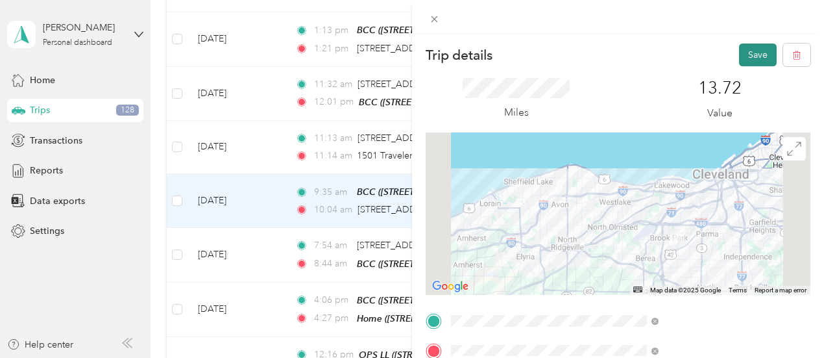
click at [751, 50] on button "Save" at bounding box center [758, 54] width 38 height 23
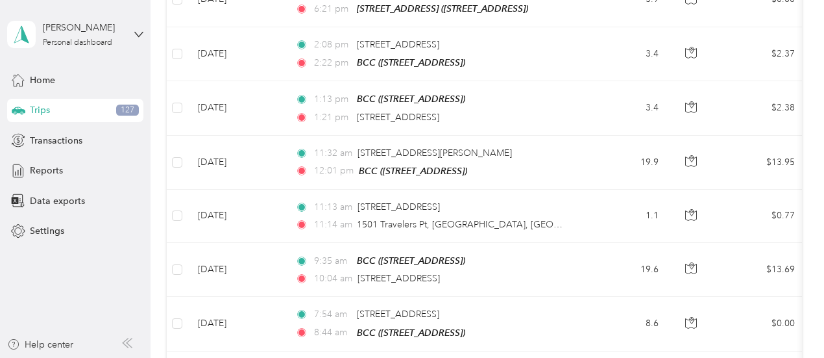
scroll to position [484, 0]
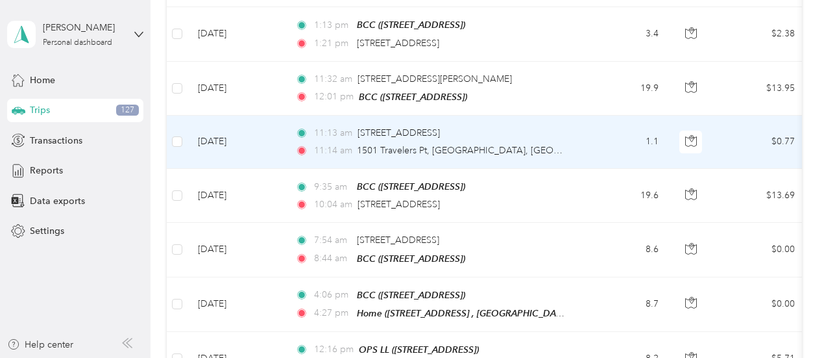
click at [600, 145] on td "1.1" at bounding box center [626, 142] width 86 height 53
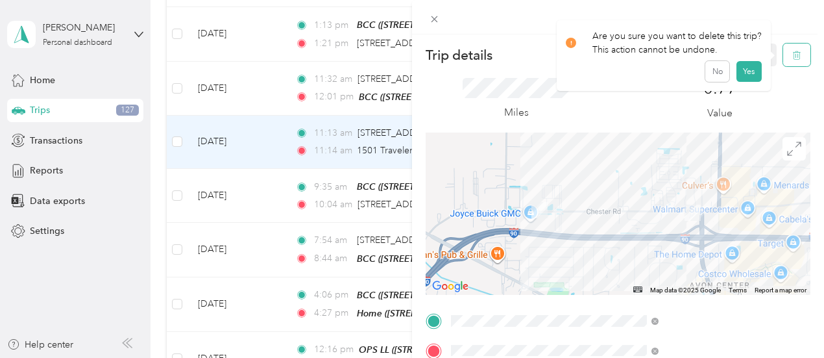
click at [792, 61] on button "button" at bounding box center [796, 54] width 27 height 23
click at [748, 79] on button "Yes" at bounding box center [749, 70] width 25 height 21
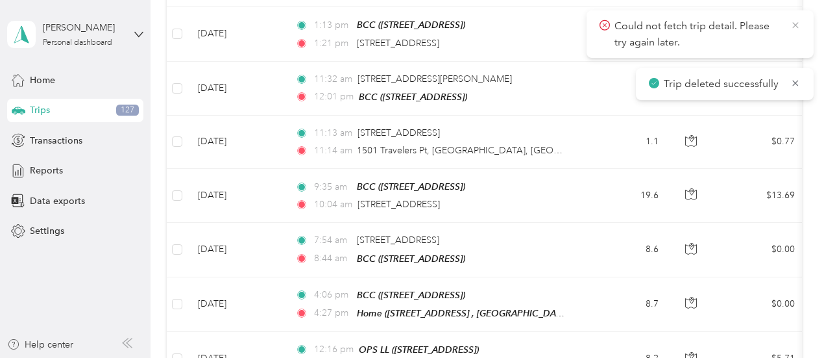
click at [793, 25] on icon at bounding box center [795, 25] width 10 height 12
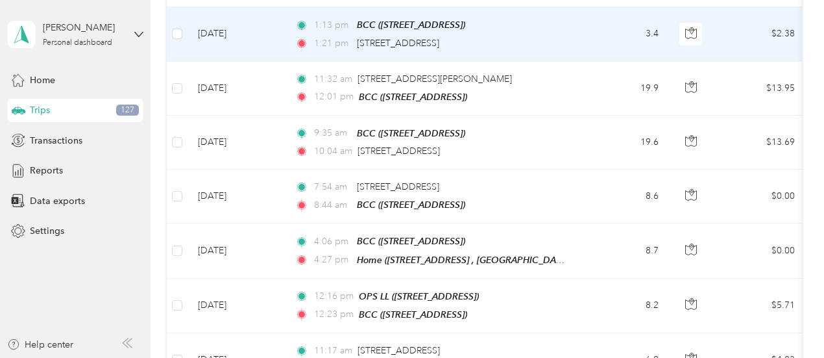
click at [588, 28] on td "3.4" at bounding box center [626, 34] width 86 height 54
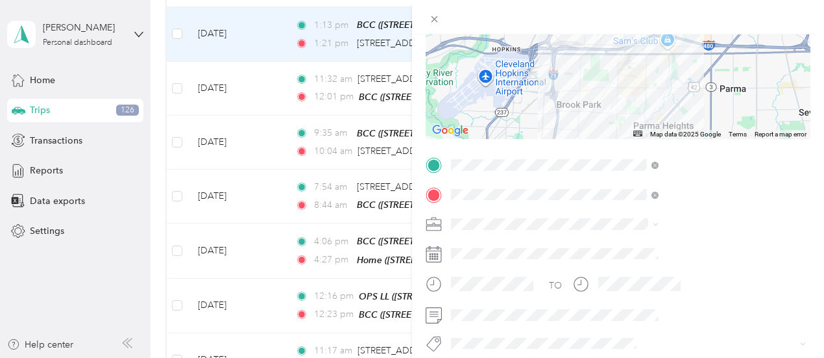
scroll to position [155, 0]
click at [438, 18] on icon at bounding box center [435, 19] width 6 height 6
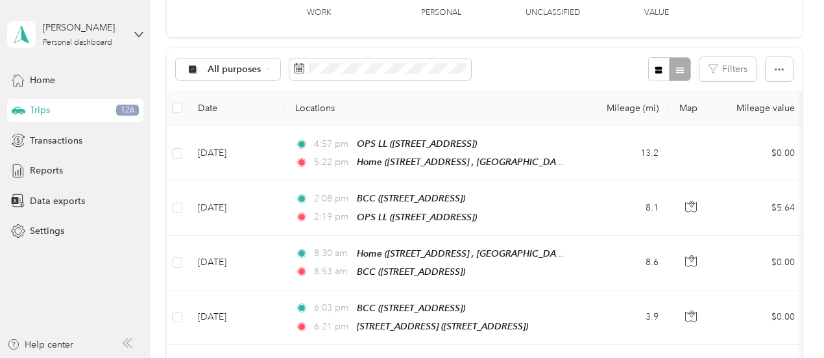
scroll to position [78, 0]
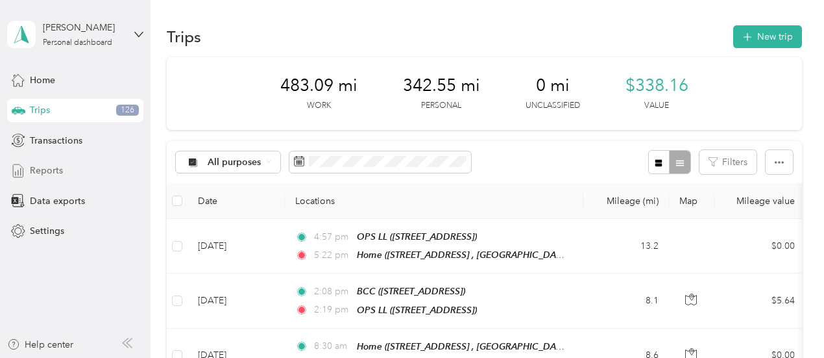
click at [39, 171] on span "Reports" at bounding box center [46, 171] width 33 height 14
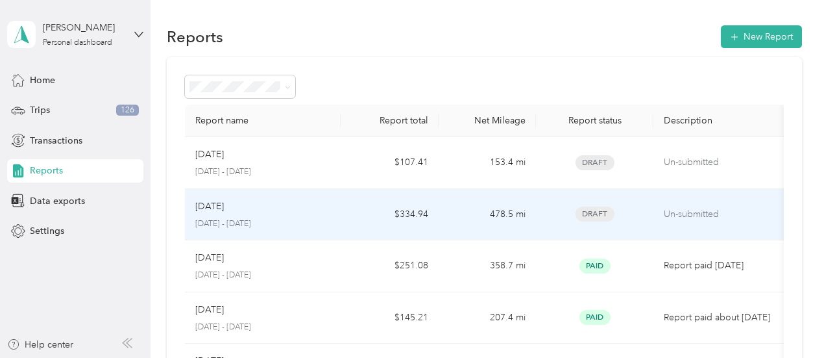
click at [585, 208] on span "Draft" at bounding box center [595, 213] width 39 height 15
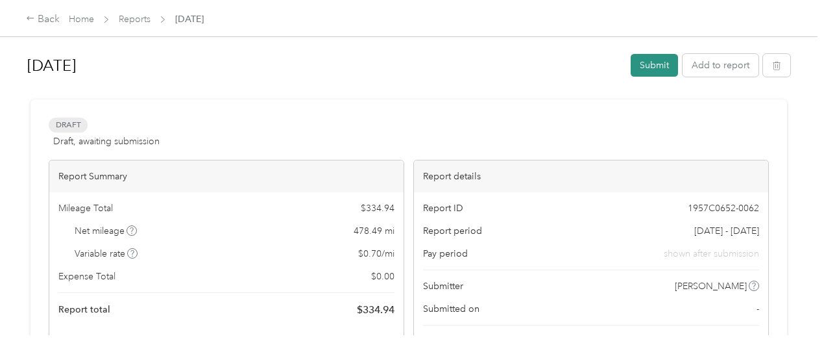
click at [649, 69] on button "Submit" at bounding box center [654, 65] width 47 height 23
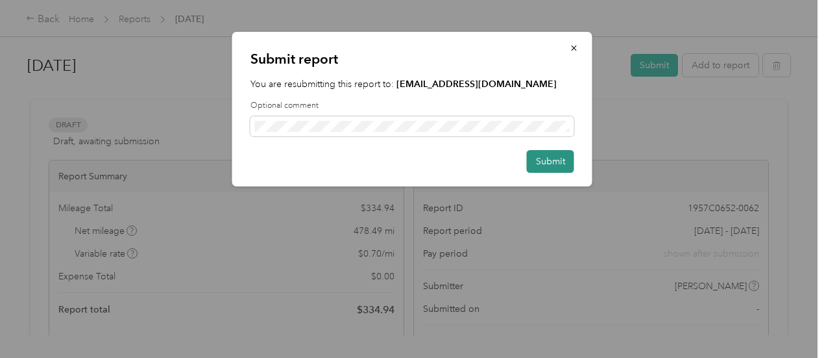
click at [555, 163] on button "Submit" at bounding box center [550, 161] width 47 height 23
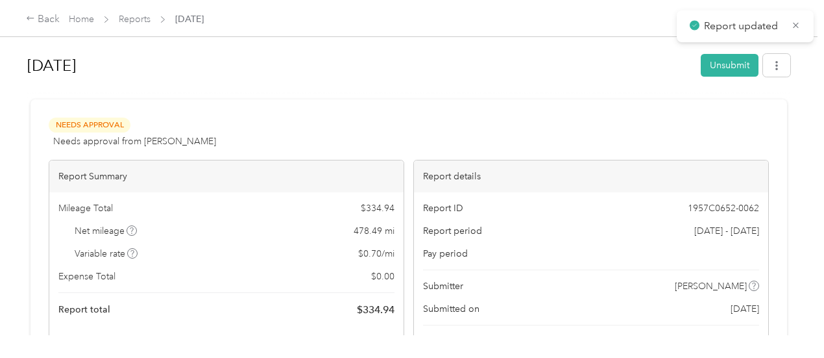
click at [555, 357] on div "Submit report You are resubmitting this report to: [EMAIL_ADDRESS][DOMAIN_NAME]…" at bounding box center [409, 358] width 818 height 0
click at [38, 16] on div "Back" at bounding box center [43, 20] width 34 height 16
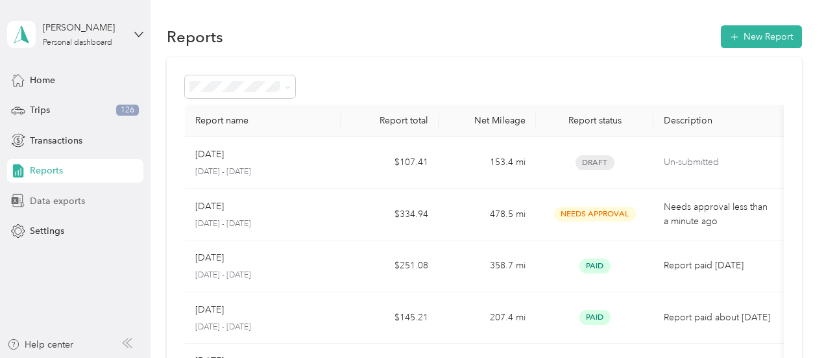
click at [49, 200] on span "Data exports" at bounding box center [57, 201] width 55 height 14
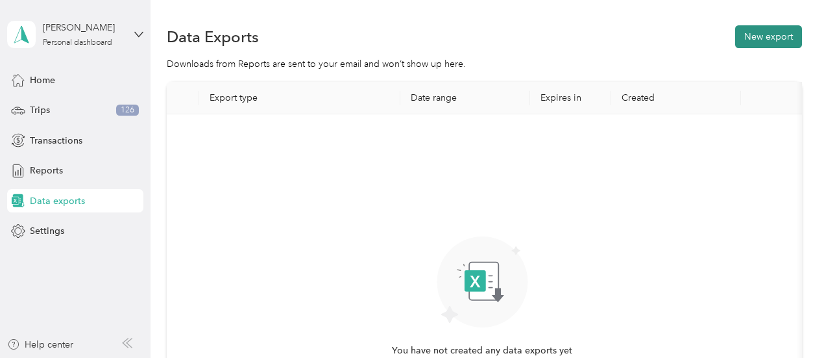
click at [761, 38] on button "New export" at bounding box center [768, 36] width 67 height 23
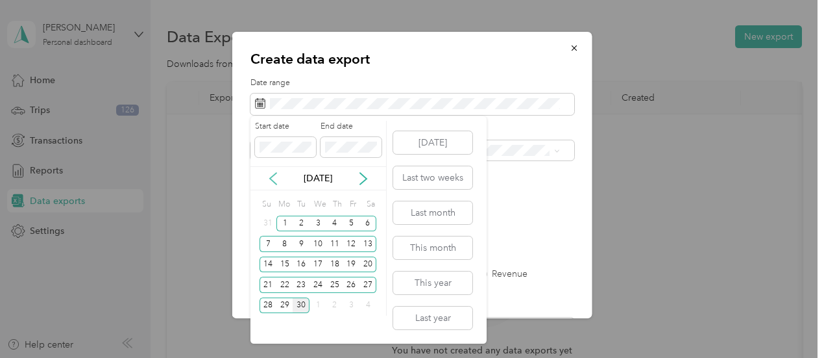
click at [271, 177] on icon at bounding box center [273, 178] width 13 height 13
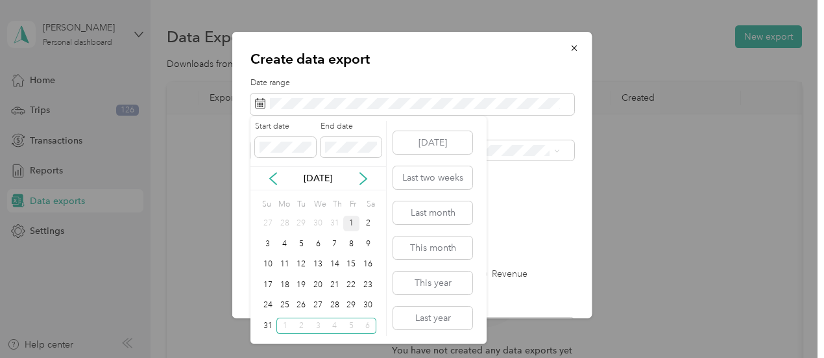
click at [350, 221] on div "1" at bounding box center [351, 223] width 17 height 16
click at [373, 306] on div "30" at bounding box center [367, 305] width 17 height 16
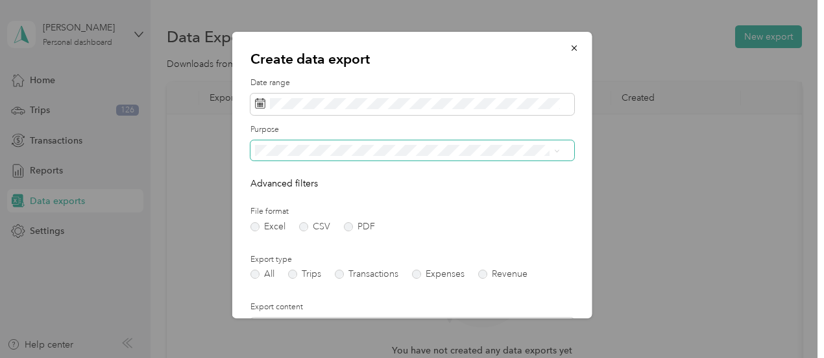
click at [558, 151] on icon at bounding box center [557, 151] width 6 height 6
click at [531, 357] on div "Create data export Date range Purpose Advanced filters File format Excel CSV PD…" at bounding box center [409, 358] width 818 height 0
click at [348, 229] on label "PDF" at bounding box center [359, 226] width 31 height 9
click at [291, 276] on label "Trips" at bounding box center [304, 273] width 33 height 9
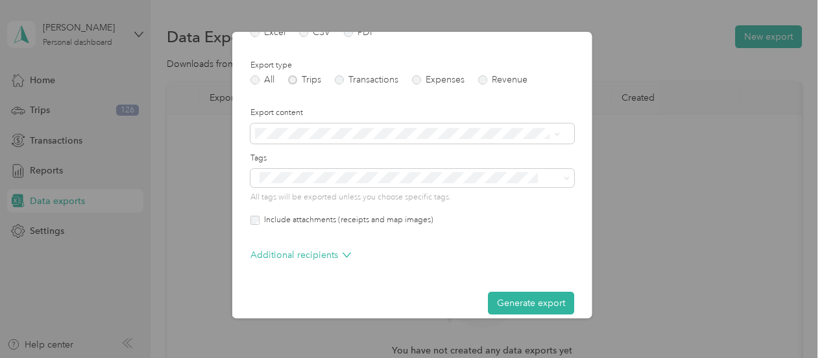
scroll to position [195, 0]
click at [320, 251] on p "Additional recipients" at bounding box center [300, 254] width 101 height 14
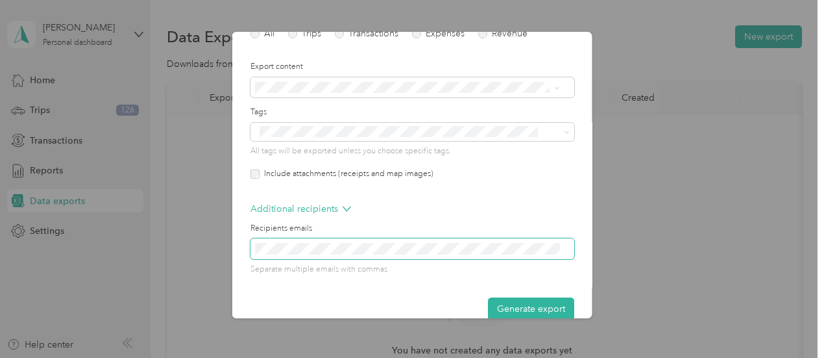
scroll to position [260, 0]
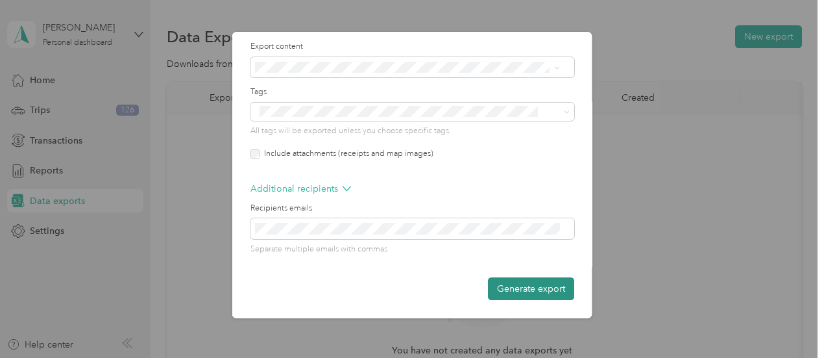
click at [539, 290] on button "Generate export" at bounding box center [531, 288] width 86 height 23
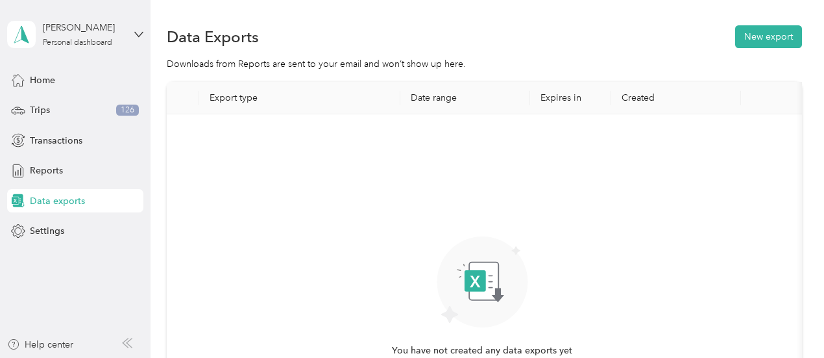
click at [486, 282] on rect at bounding box center [483, 281] width 29 height 38
